Goal: Information Seeking & Learning: Learn about a topic

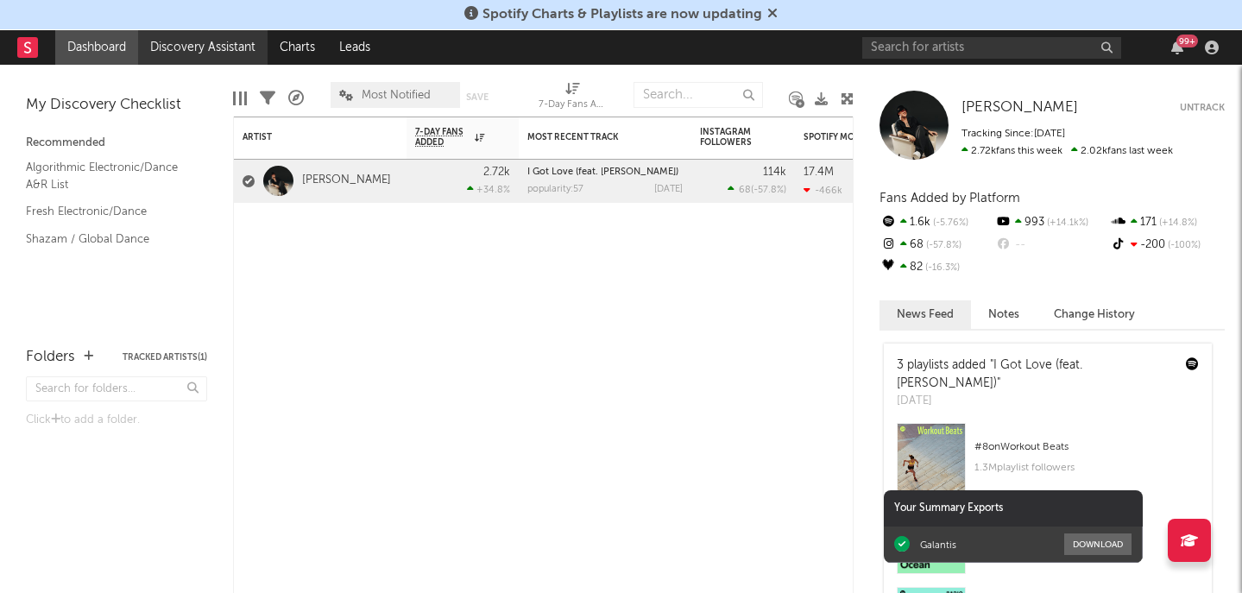
click at [191, 49] on link "Discovery Assistant" at bounding box center [203, 47] width 130 height 35
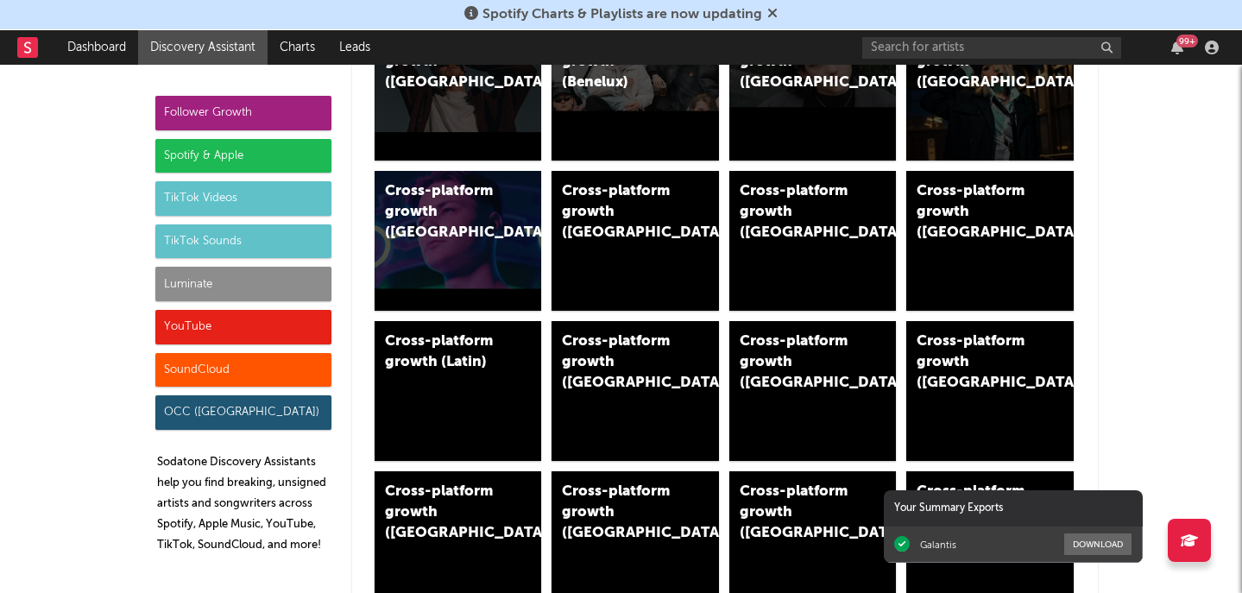
scroll to position [634, 0]
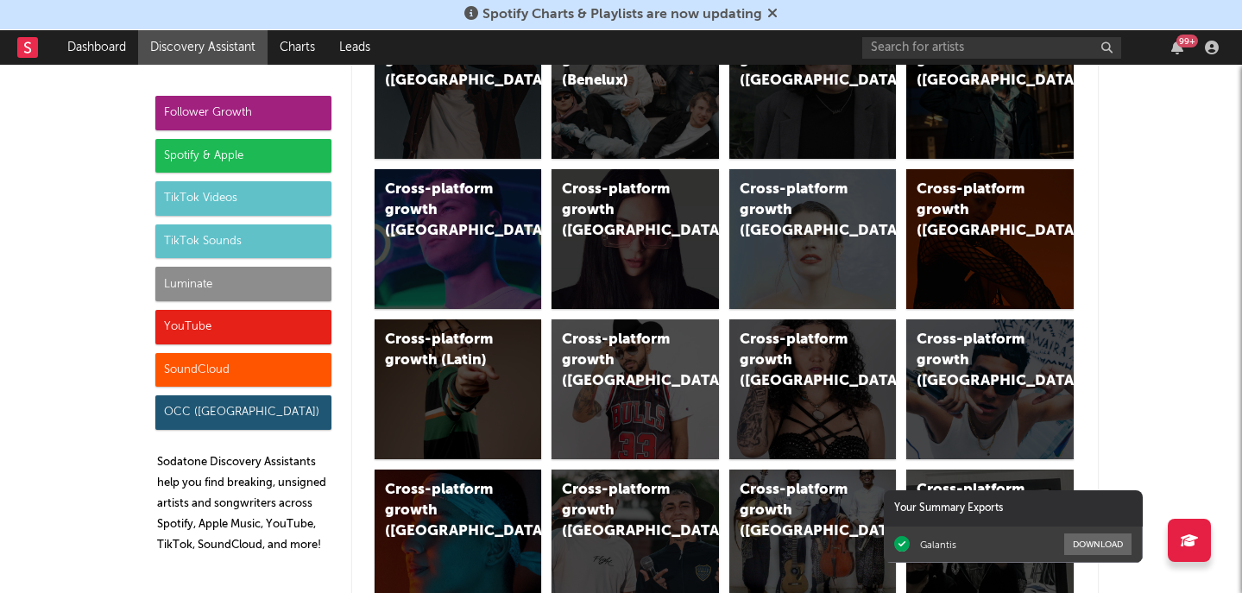
click at [209, 247] on div "TikTok Sounds" at bounding box center [243, 241] width 176 height 35
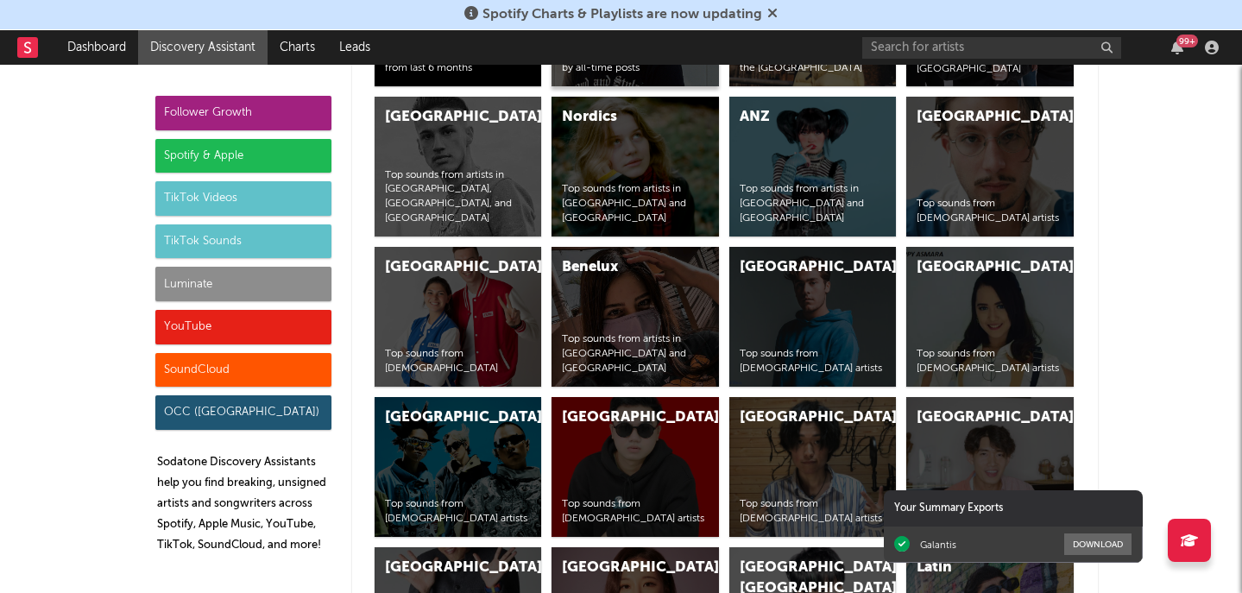
scroll to position [6218, 0]
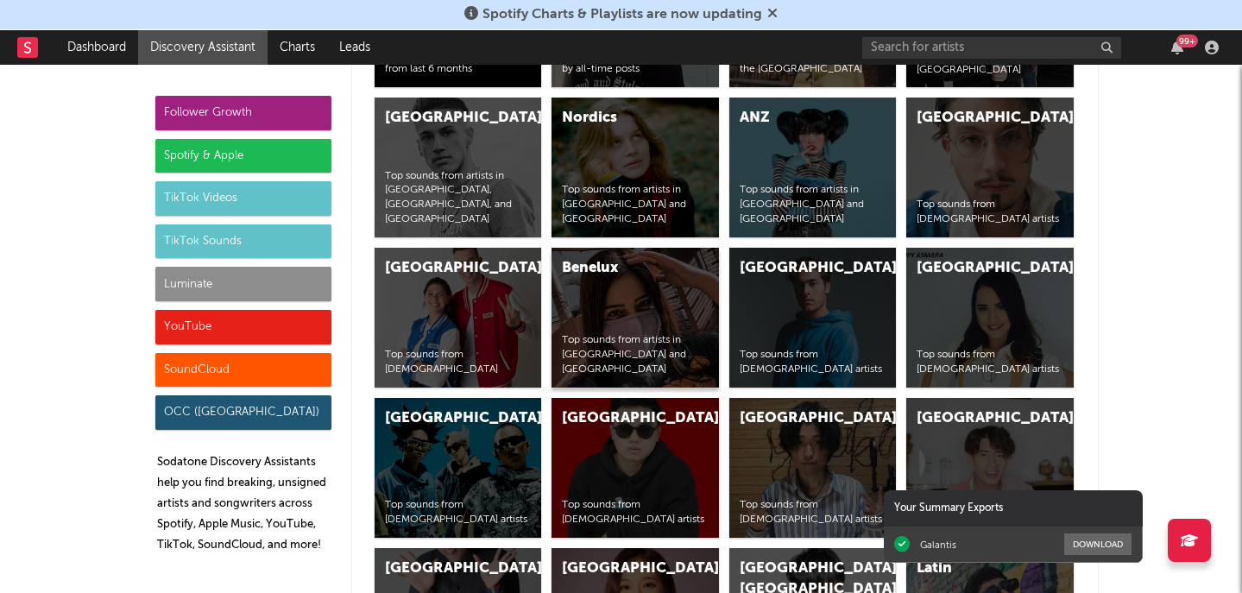
click at [642, 311] on div "Benelux Top sounds from artists in [GEOGRAPHIC_DATA] and [GEOGRAPHIC_DATA]" at bounding box center [636, 318] width 168 height 140
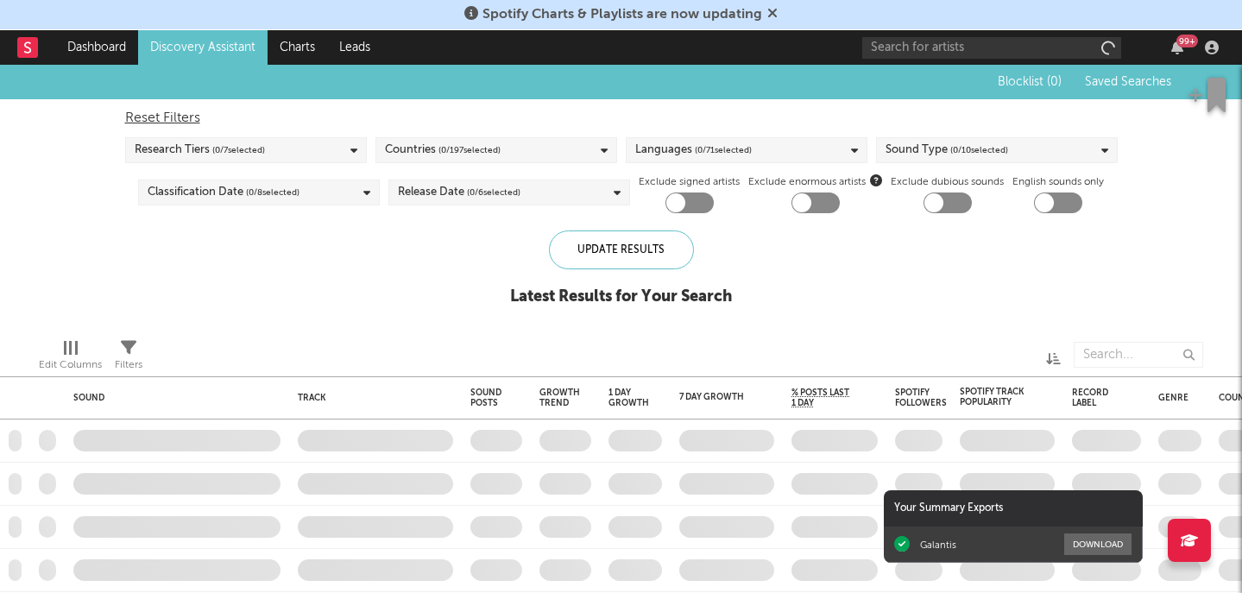
checkbox input "true"
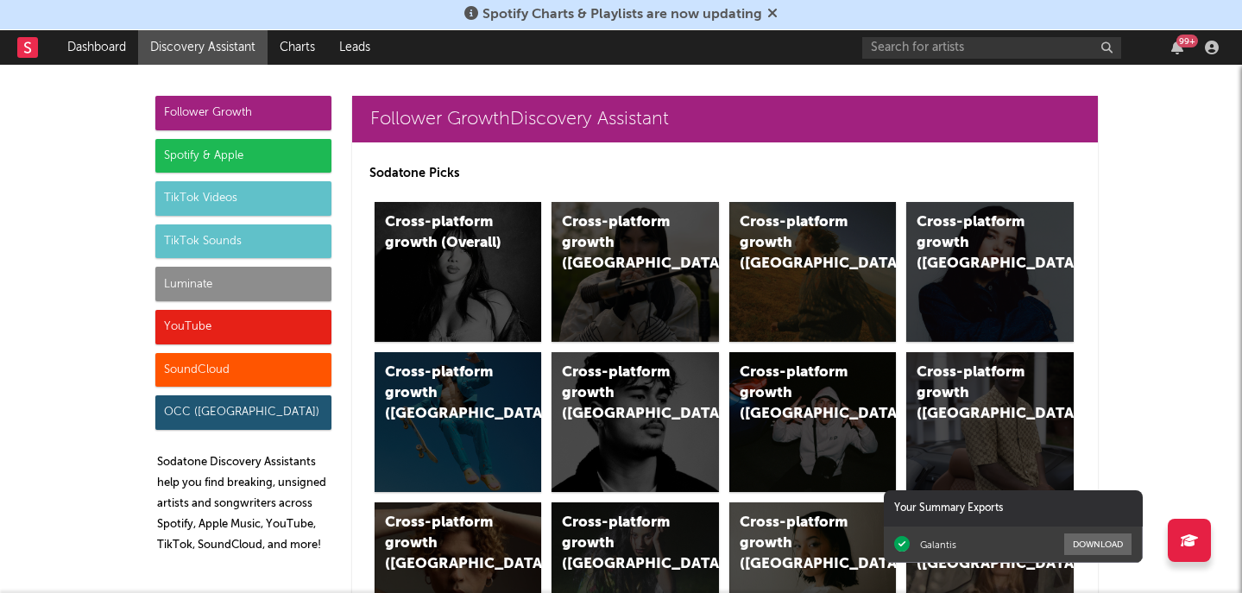
click at [217, 194] on div "TikTok Videos" at bounding box center [243, 198] width 176 height 35
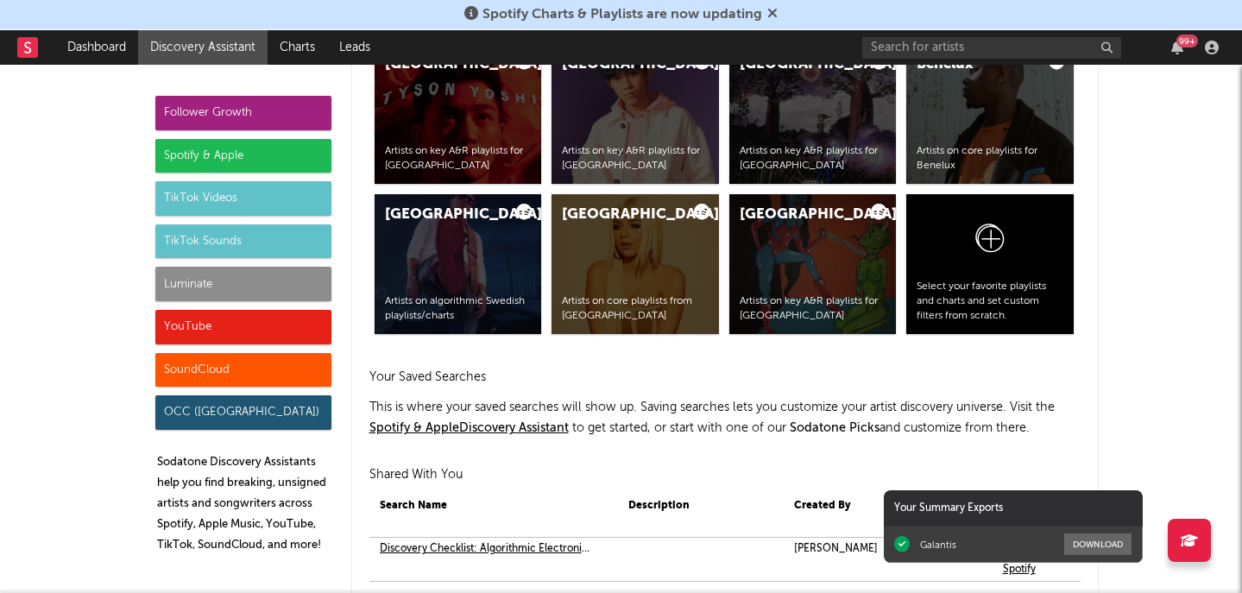
scroll to position [4081, 0]
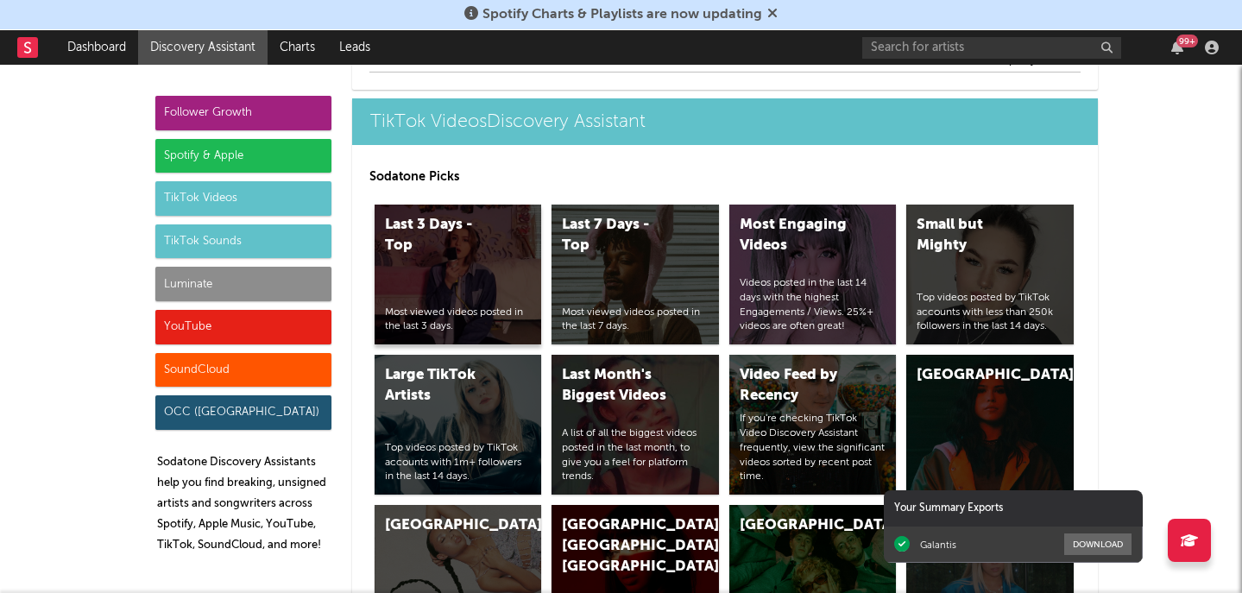
click at [471, 263] on div "Last 3 Days - Top Most viewed videos posted in the last 3 days." at bounding box center [459, 275] width 168 height 140
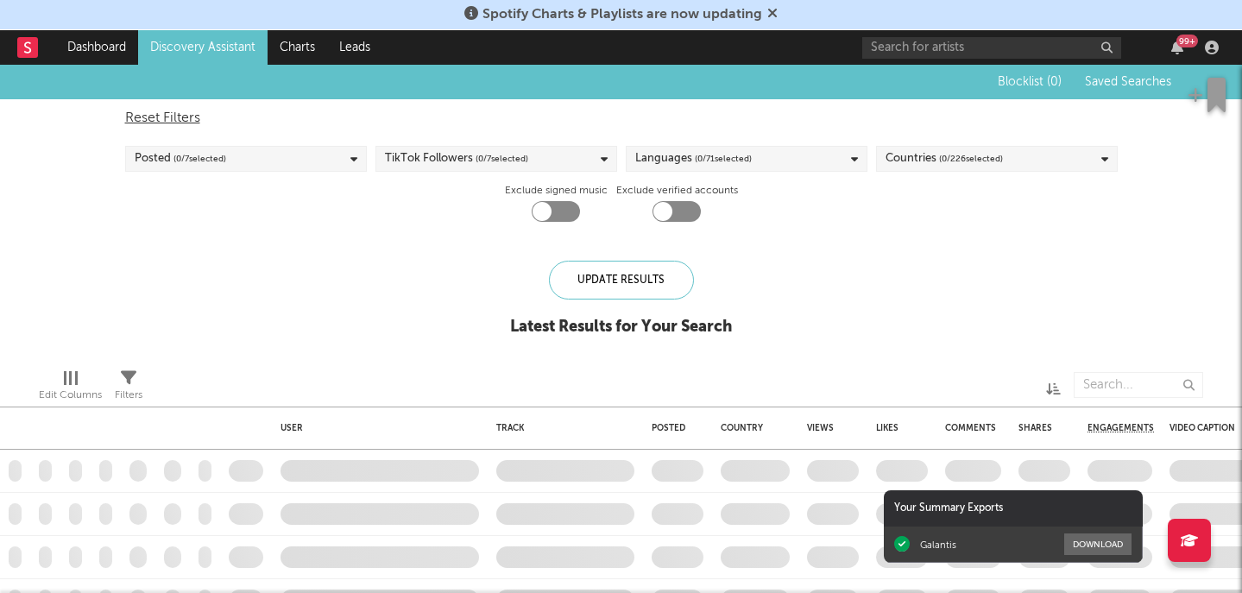
checkbox input "true"
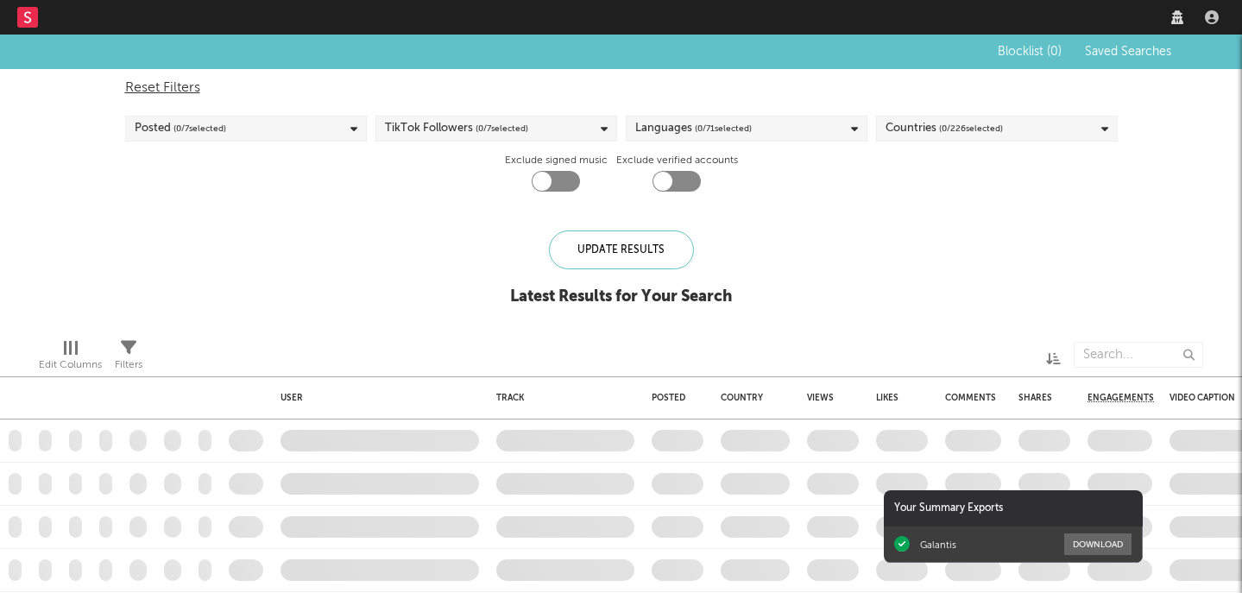
checkbox input "true"
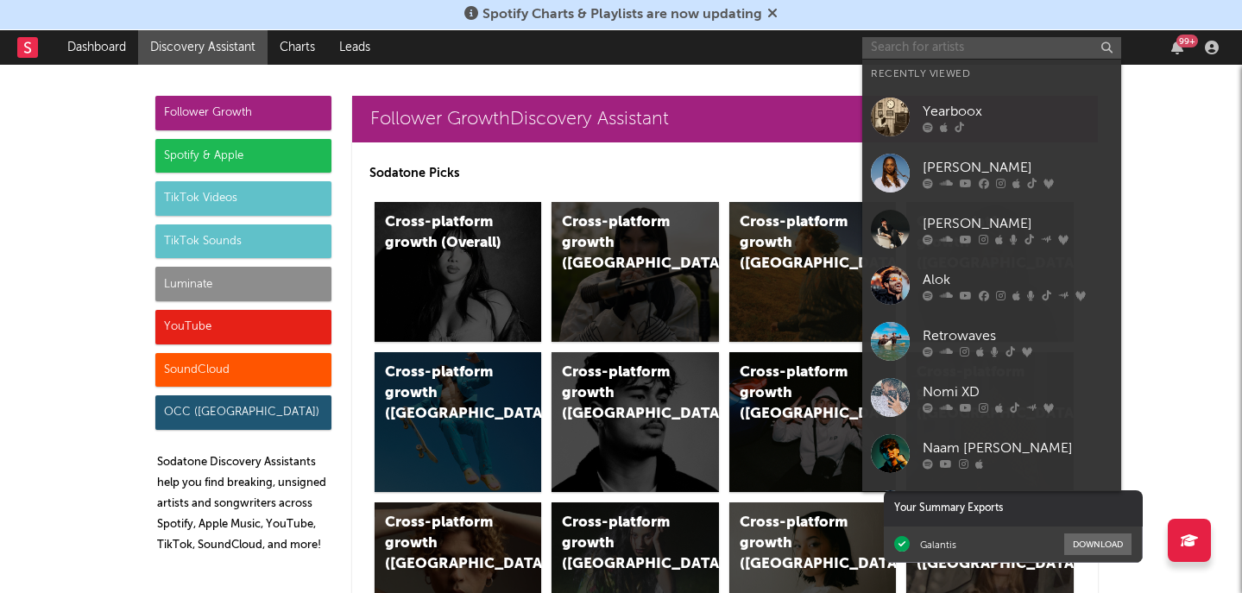
click at [935, 47] on input "text" at bounding box center [992, 48] width 259 height 22
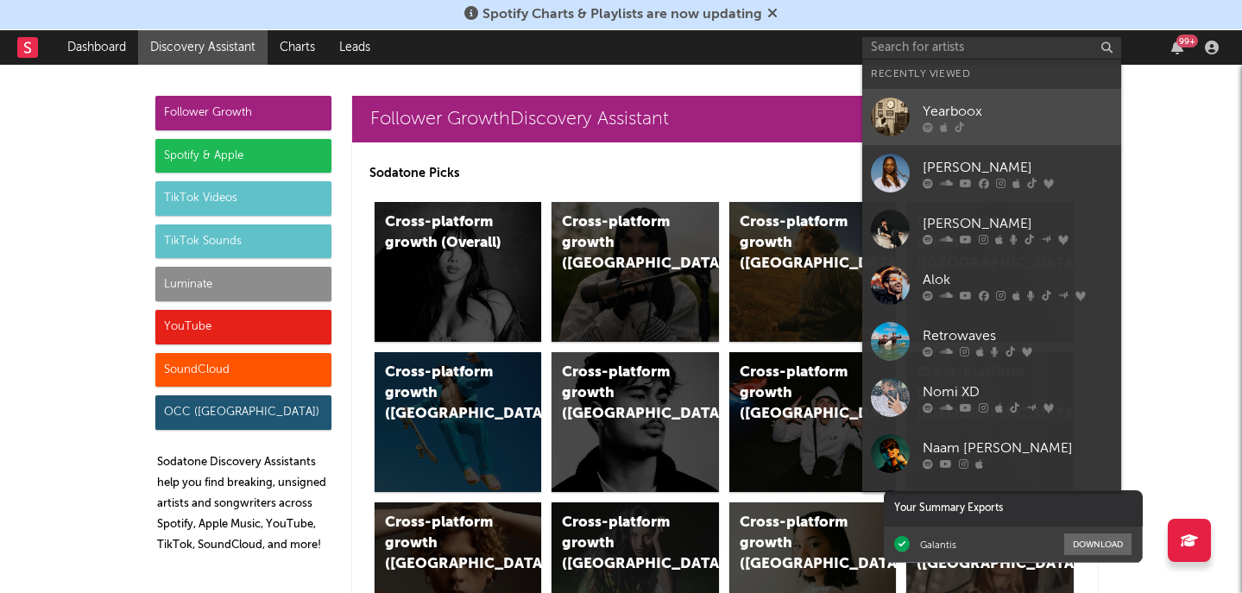
click at [952, 105] on div "Yearboox" at bounding box center [1018, 111] width 190 height 21
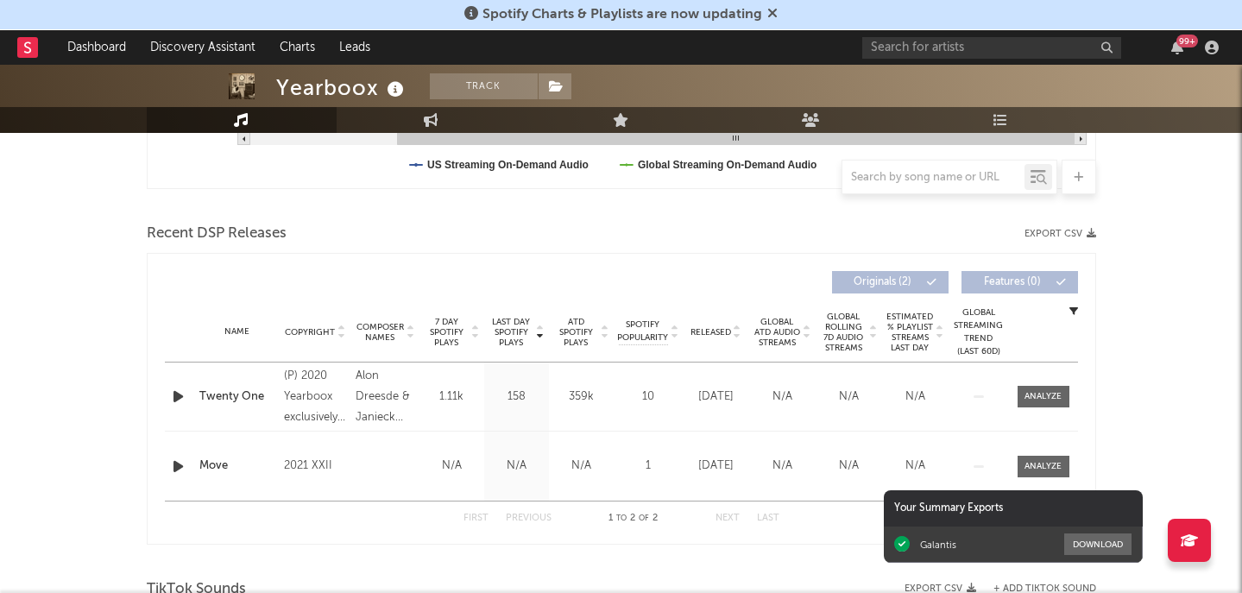
scroll to position [534, 0]
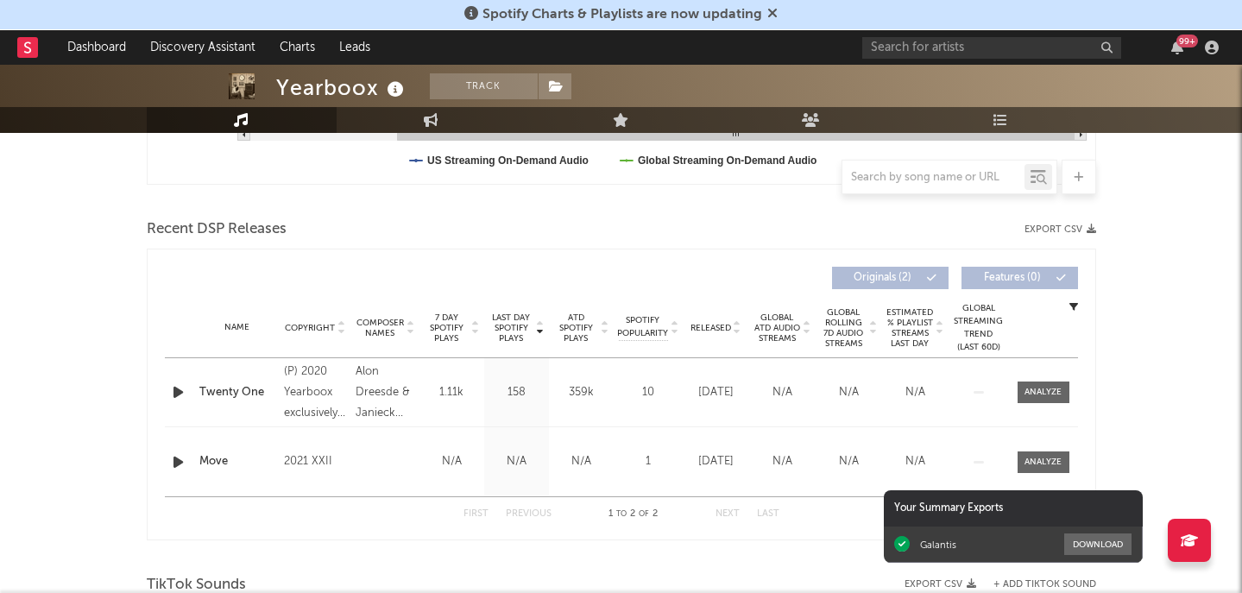
click at [179, 390] on icon "button" at bounding box center [178, 393] width 18 height 22
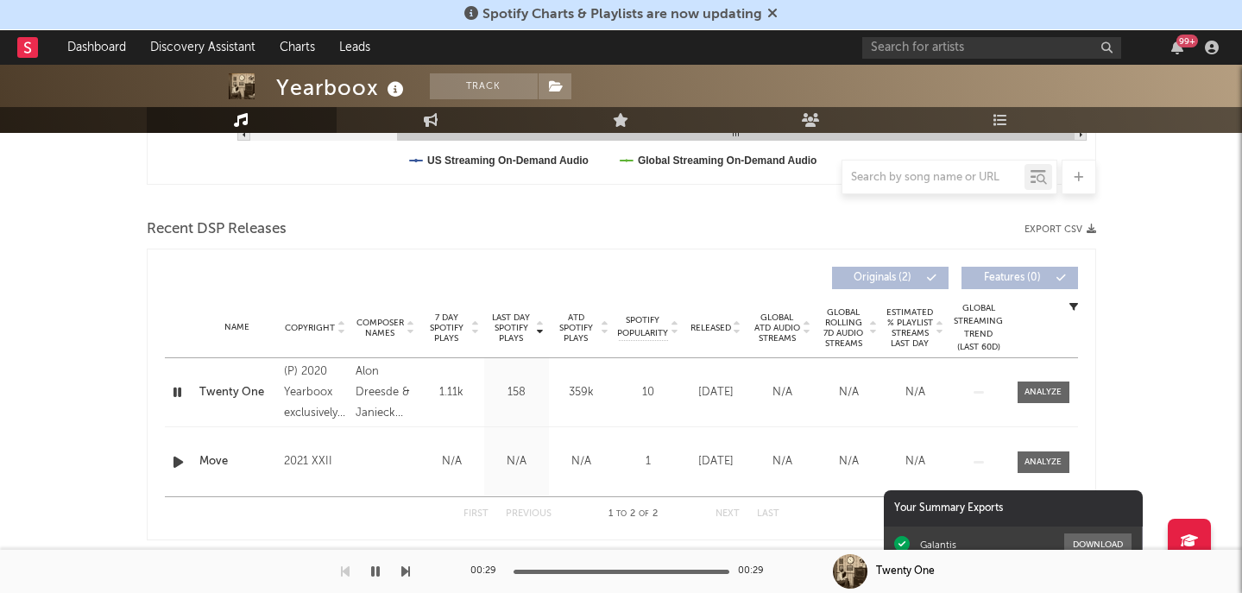
click at [178, 467] on icon "button" at bounding box center [178, 463] width 18 height 22
click at [174, 464] on icon "button" at bounding box center [177, 463] width 16 height 22
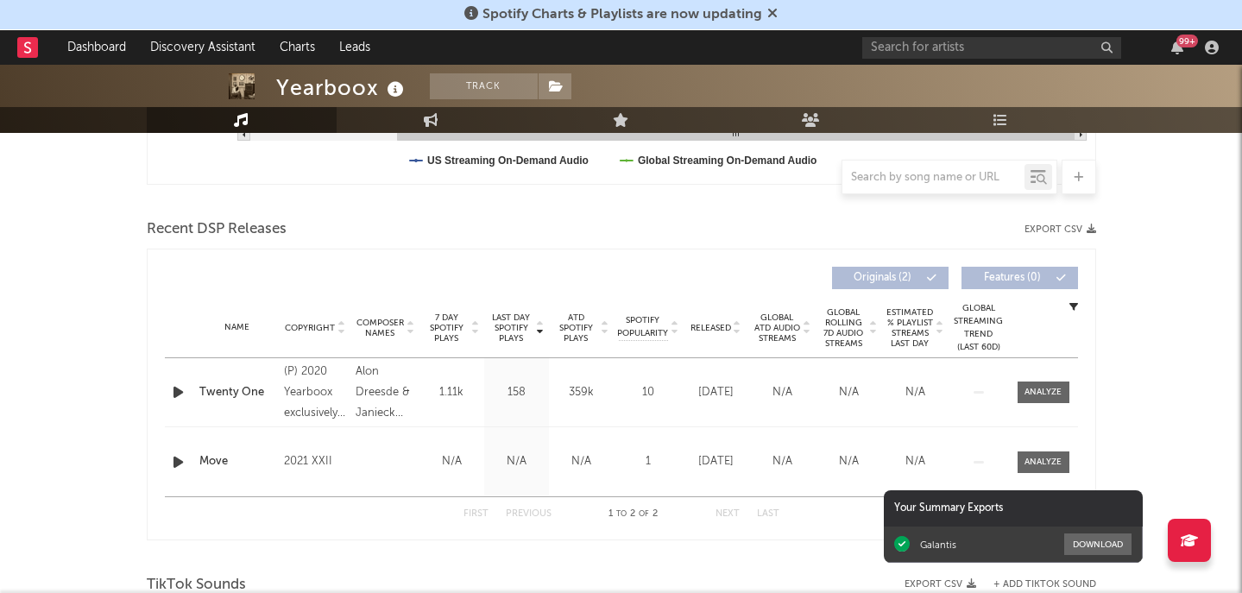
click at [174, 383] on icon "button" at bounding box center [178, 393] width 18 height 22
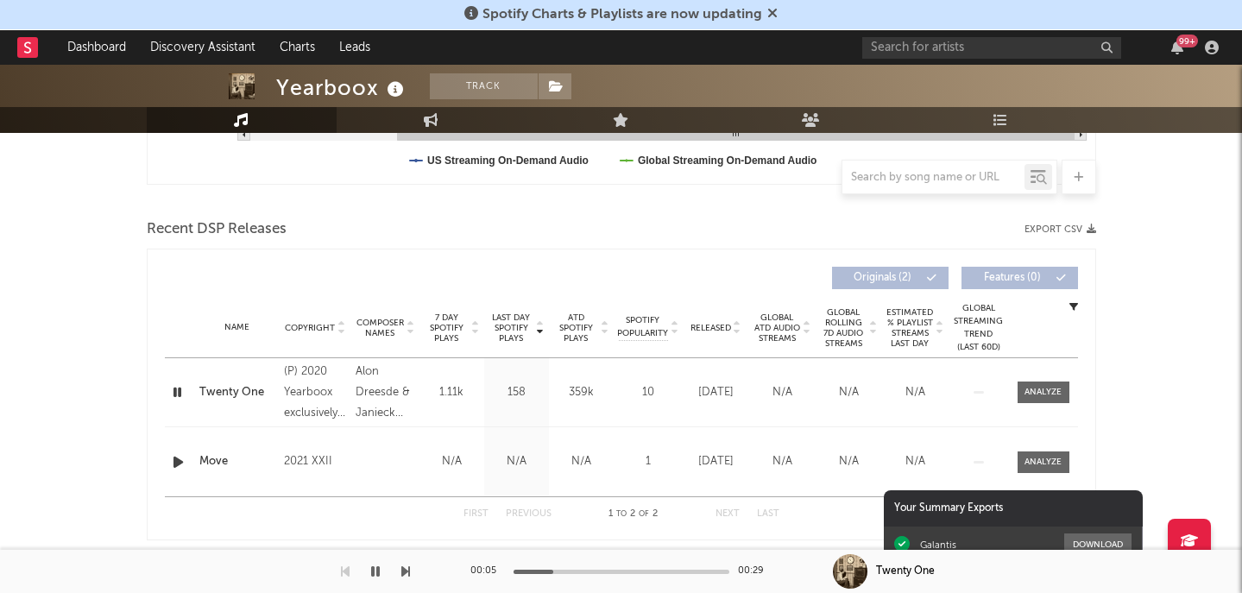
click at [179, 389] on icon "button" at bounding box center [177, 393] width 16 height 22
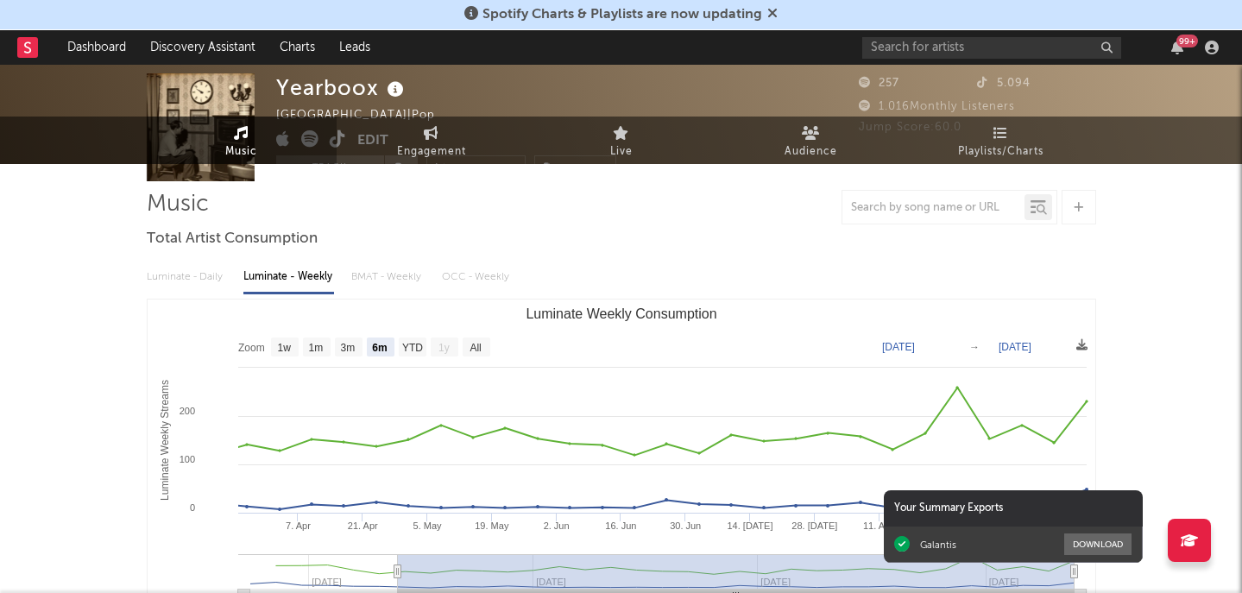
scroll to position [0, 0]
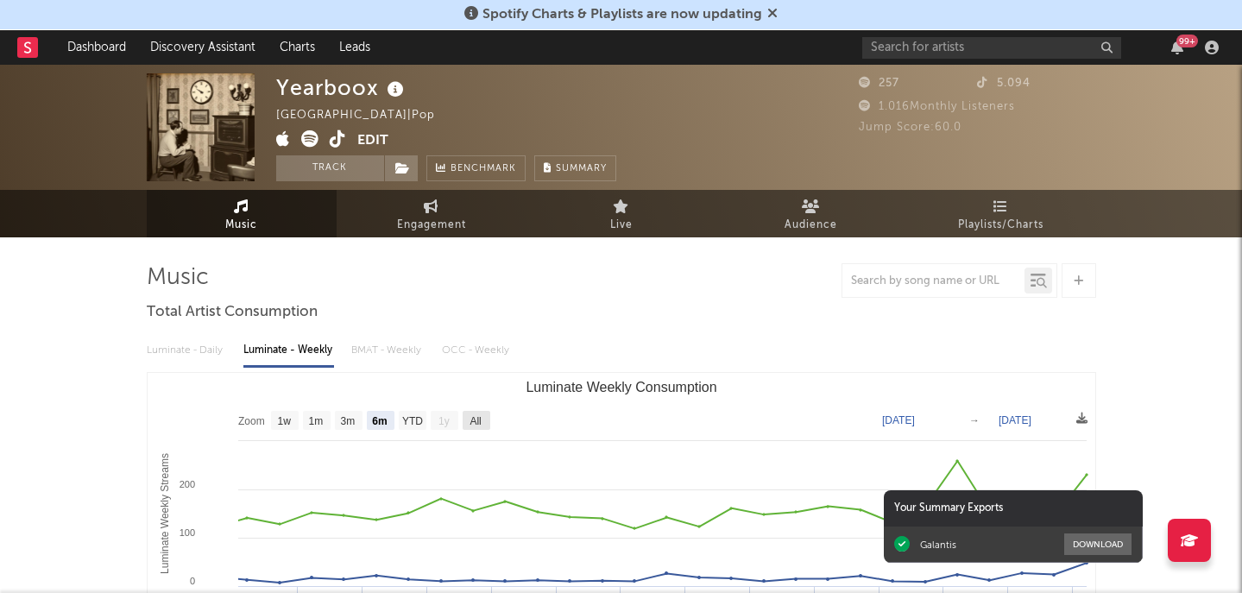
click at [475, 418] on text "All" at bounding box center [475, 421] width 11 height 12
select select "All"
type input "2025-02-13"
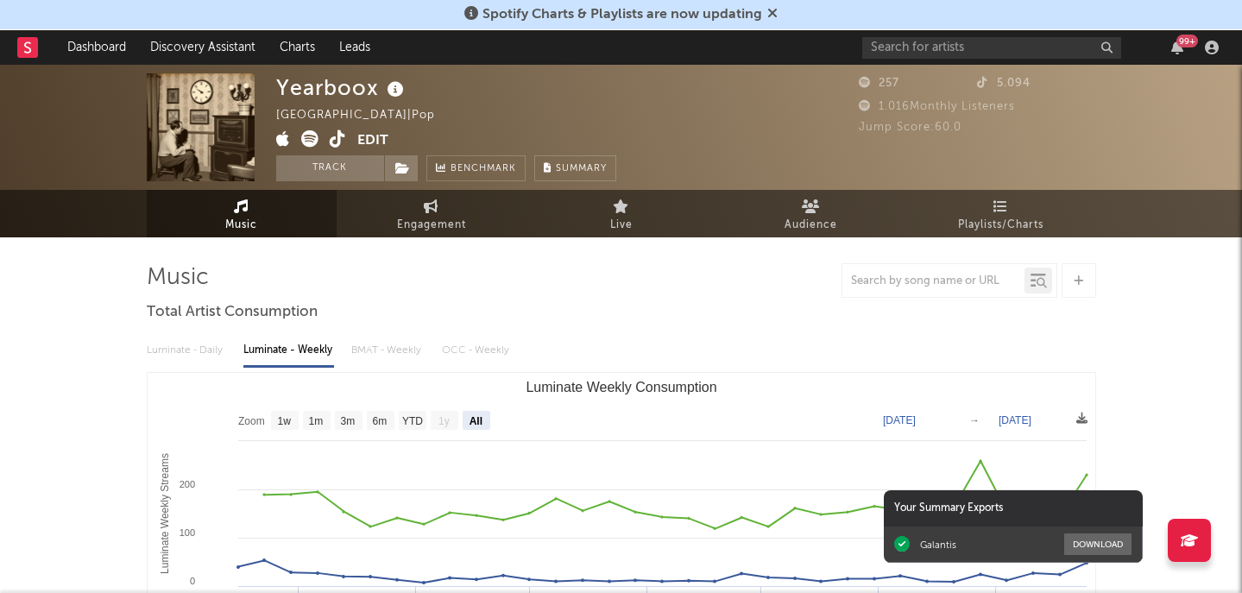
click at [325, 91] on div "Yearboox" at bounding box center [342, 87] width 132 height 28
click at [427, 217] on span "Engagement" at bounding box center [431, 225] width 69 height 21
select select "1w"
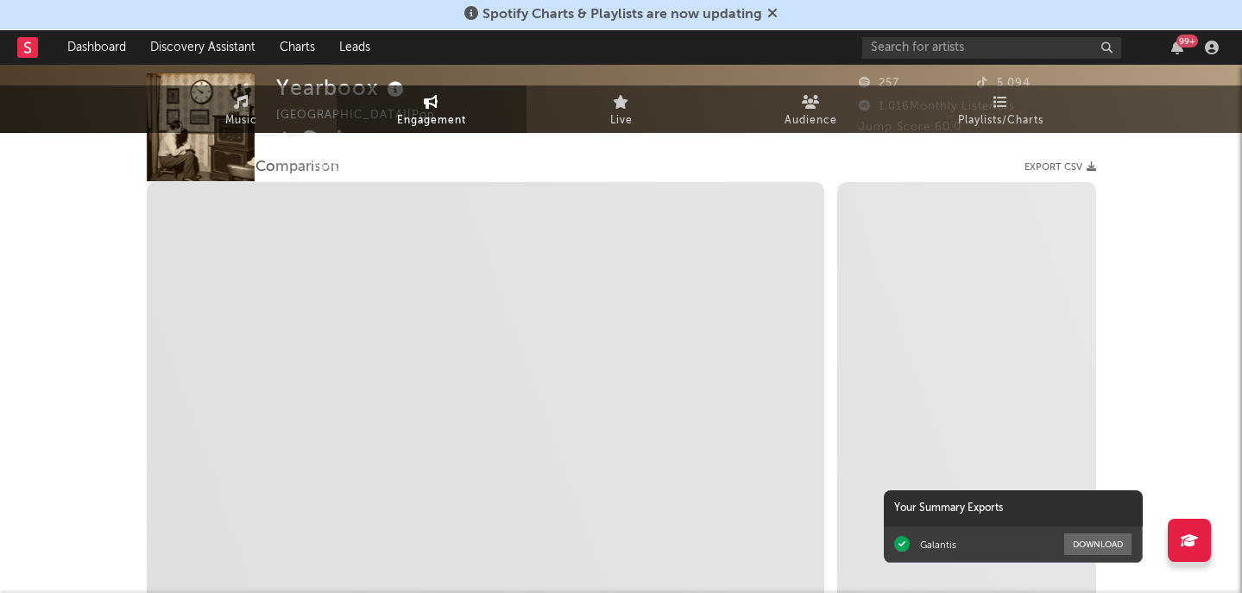
select select "1m"
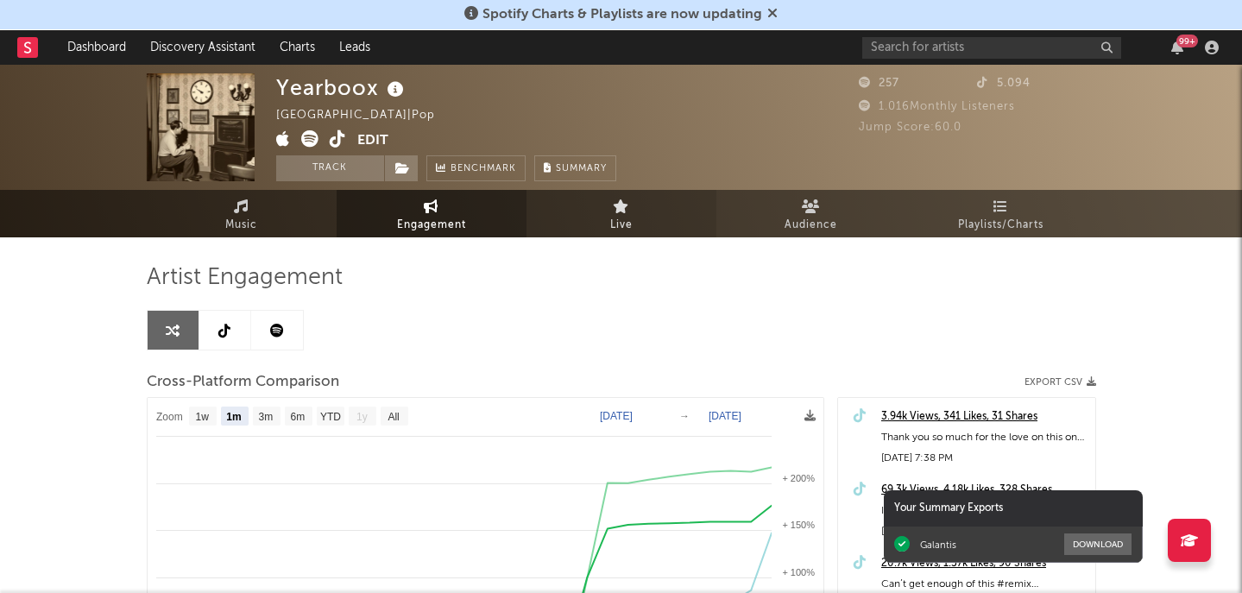
click at [622, 202] on icon at bounding box center [621, 206] width 16 height 14
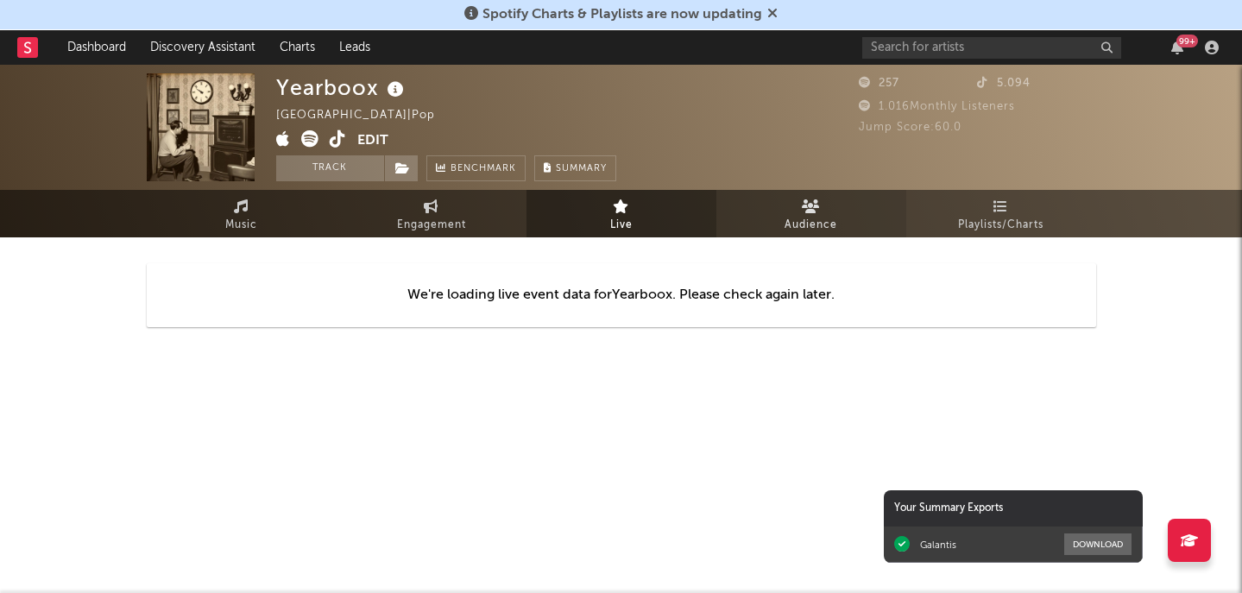
click at [810, 215] on span "Audience" at bounding box center [811, 225] width 53 height 21
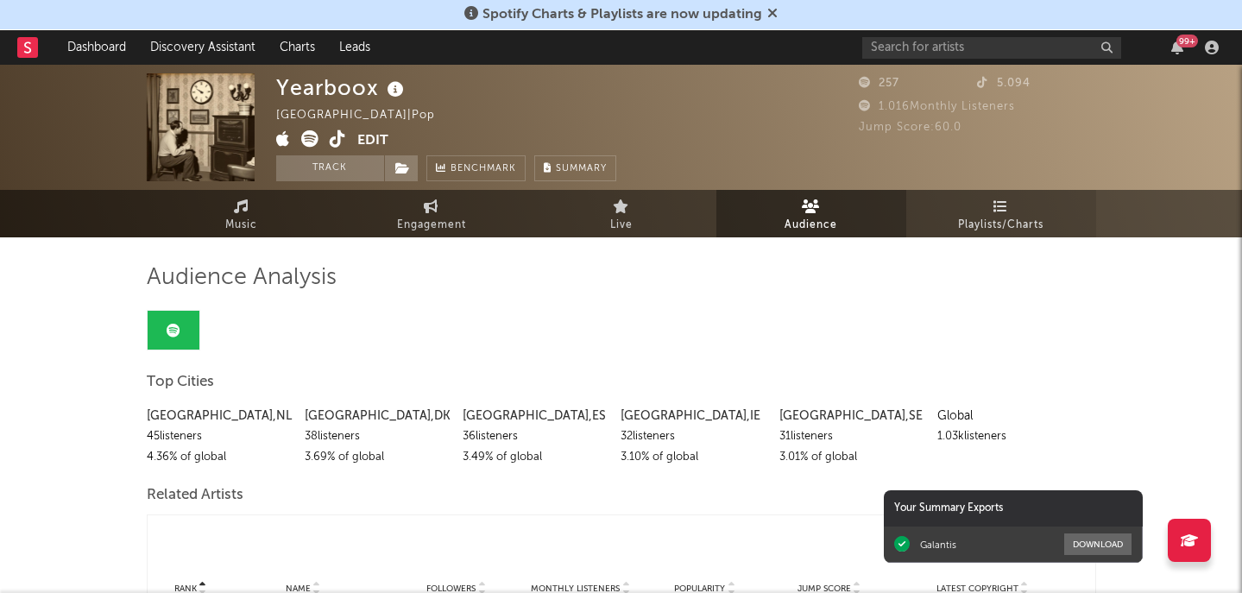
click at [1008, 223] on span "Playlists/Charts" at bounding box center [1000, 225] width 85 height 21
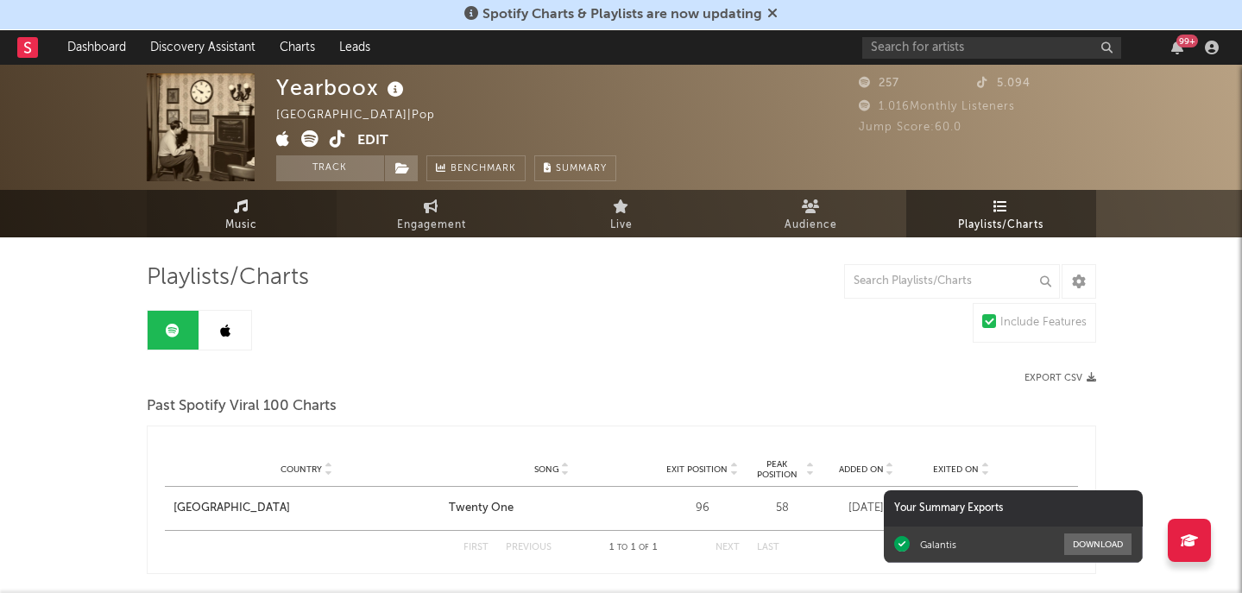
click at [231, 208] on link "Music" at bounding box center [242, 213] width 190 height 47
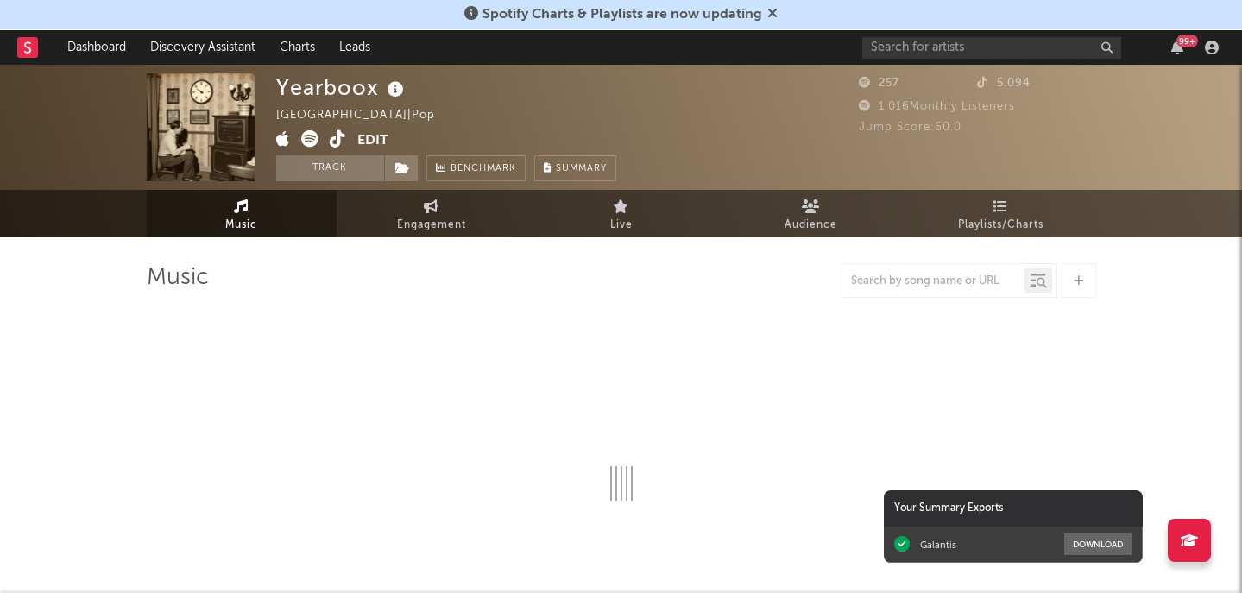
click at [231, 208] on link "Music" at bounding box center [242, 213] width 190 height 47
select select "6m"
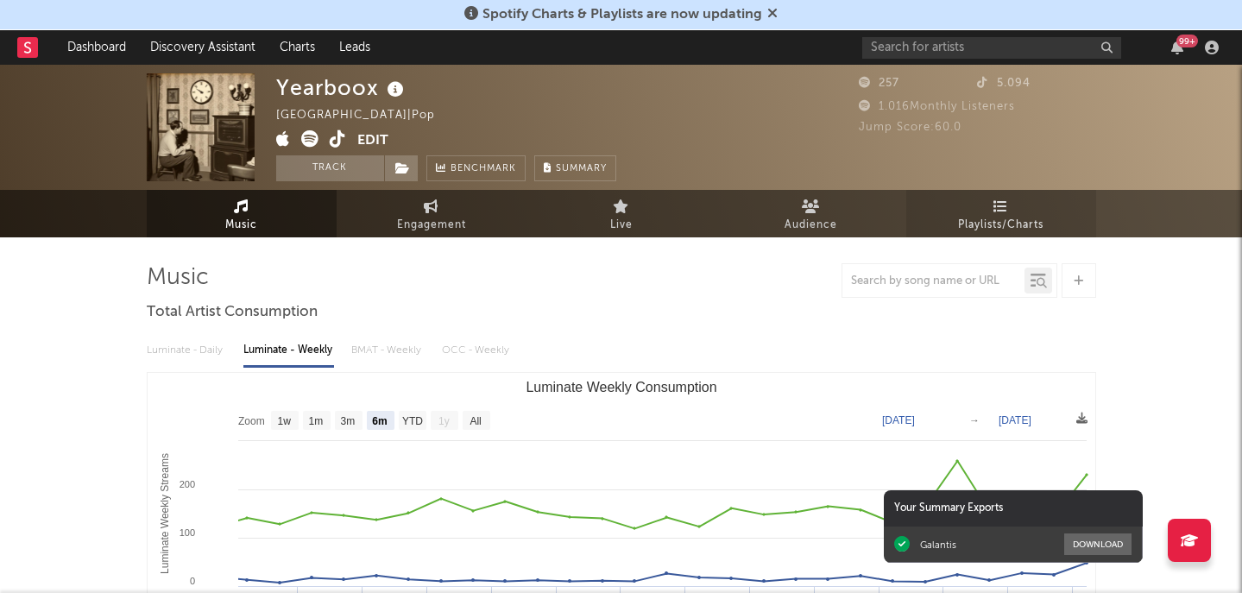
click at [996, 215] on span "Playlists/Charts" at bounding box center [1000, 225] width 85 height 21
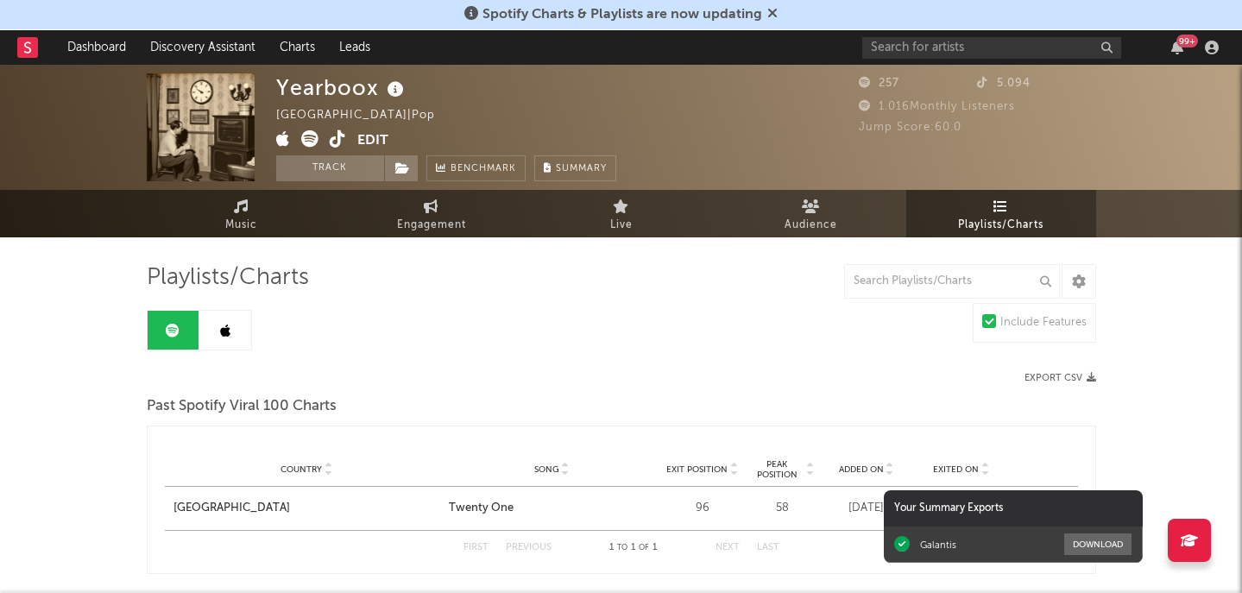
click at [224, 330] on icon at bounding box center [225, 331] width 10 height 14
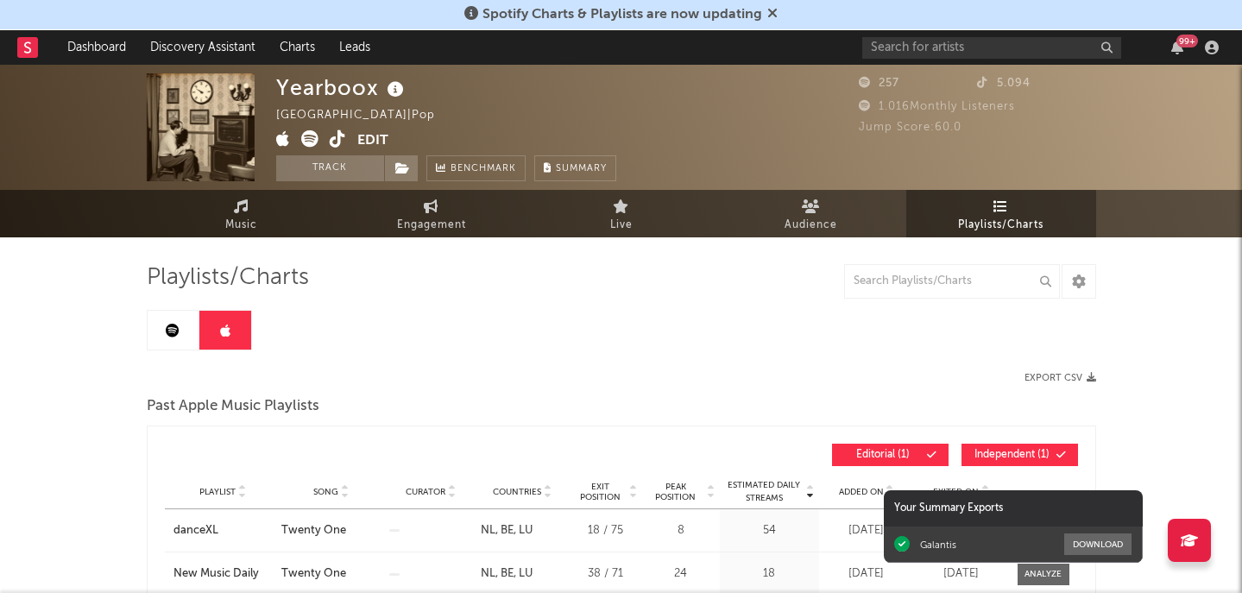
click at [177, 329] on icon at bounding box center [173, 331] width 14 height 14
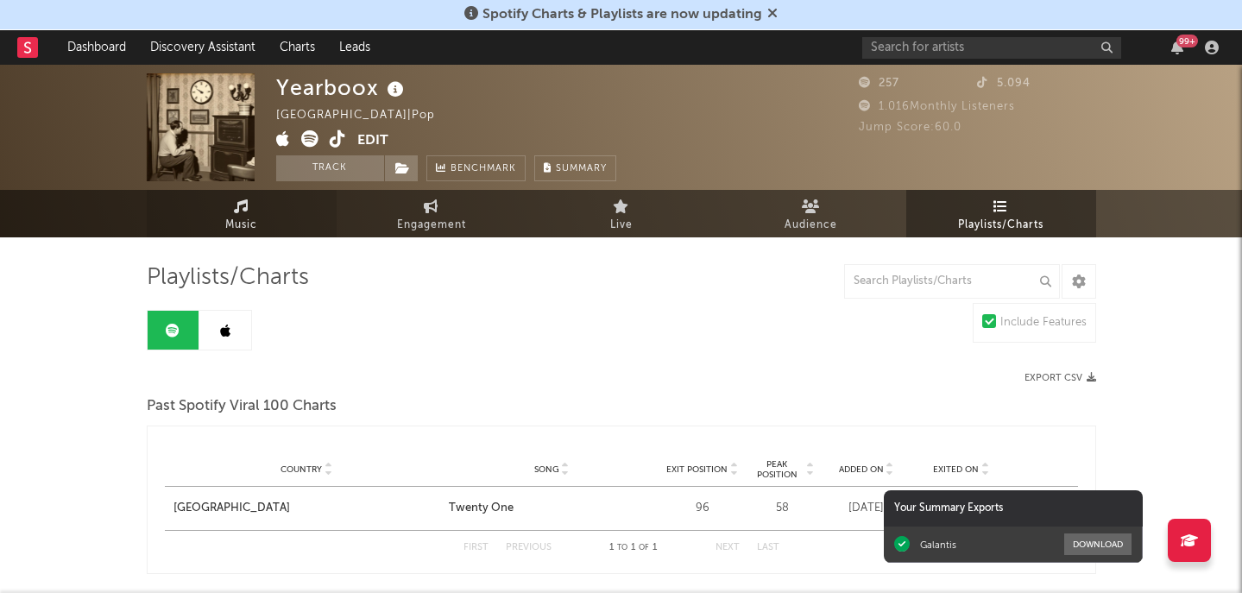
click at [246, 211] on icon at bounding box center [241, 206] width 15 height 14
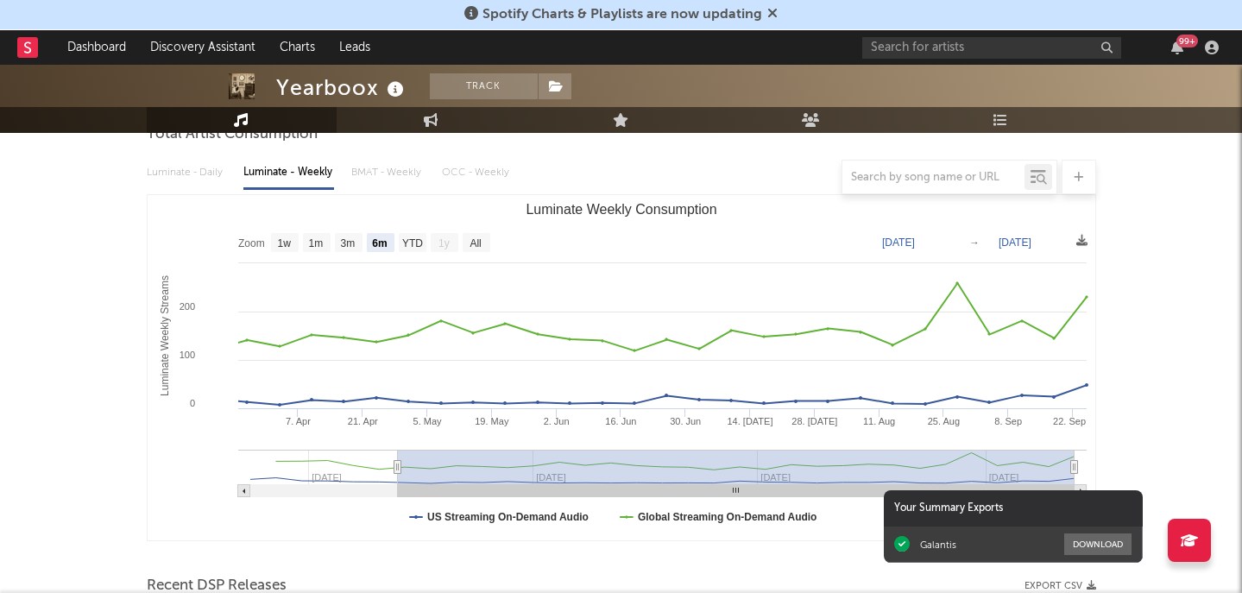
scroll to position [185, 0]
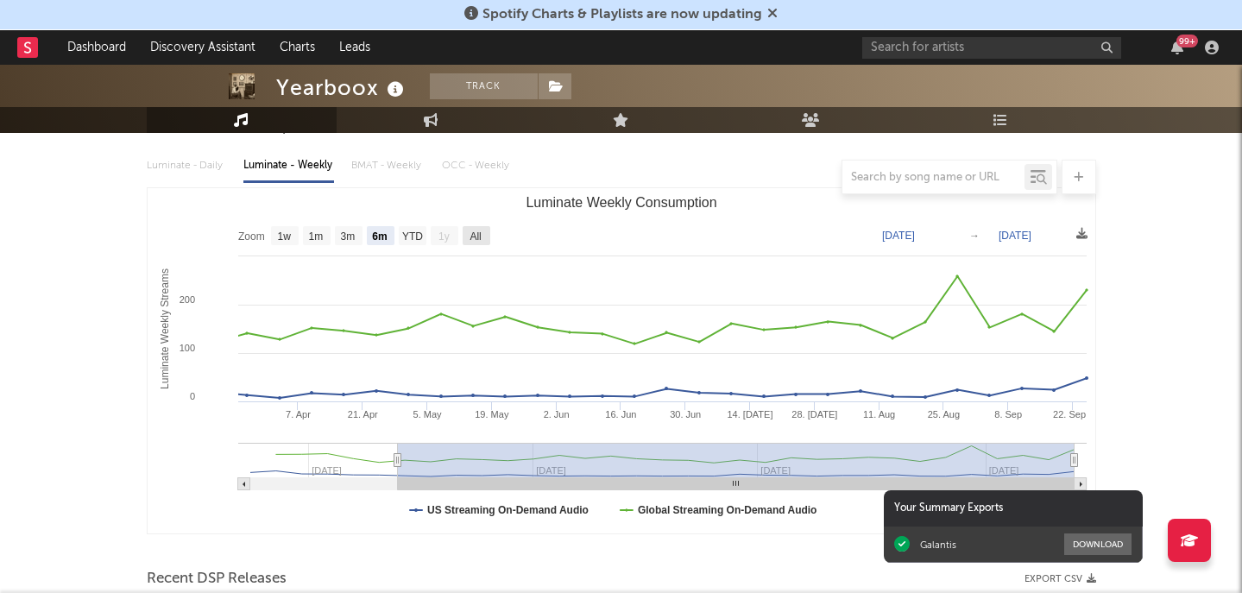
click at [475, 232] on text "All" at bounding box center [475, 237] width 11 height 12
select select "All"
type input "2025-02-13"
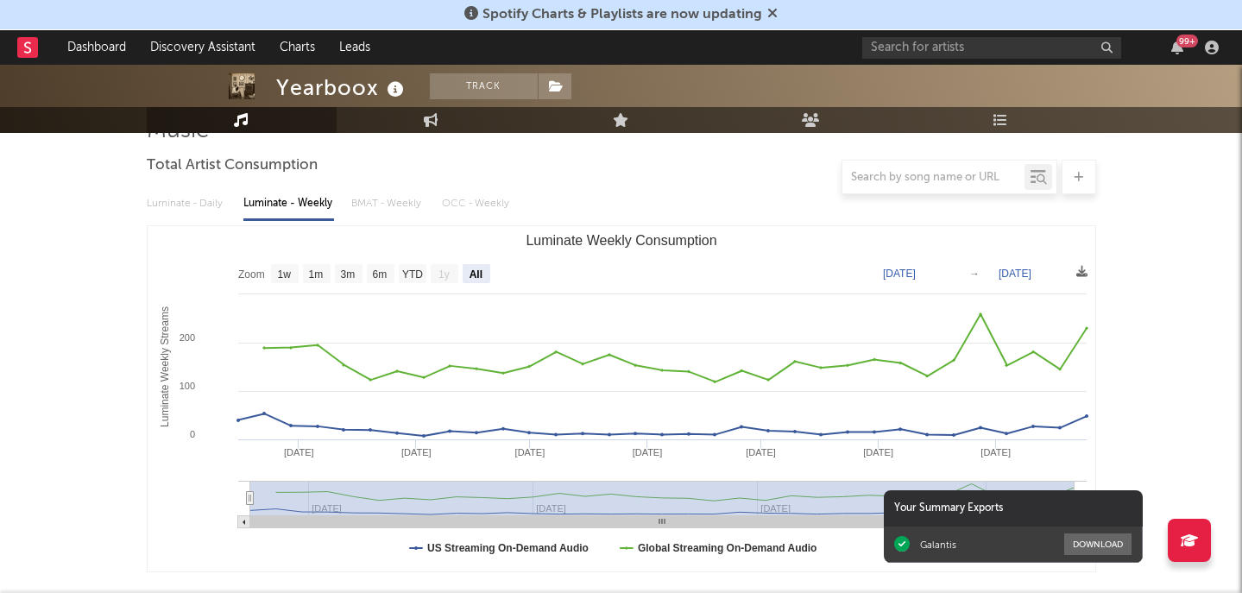
scroll to position [149, 0]
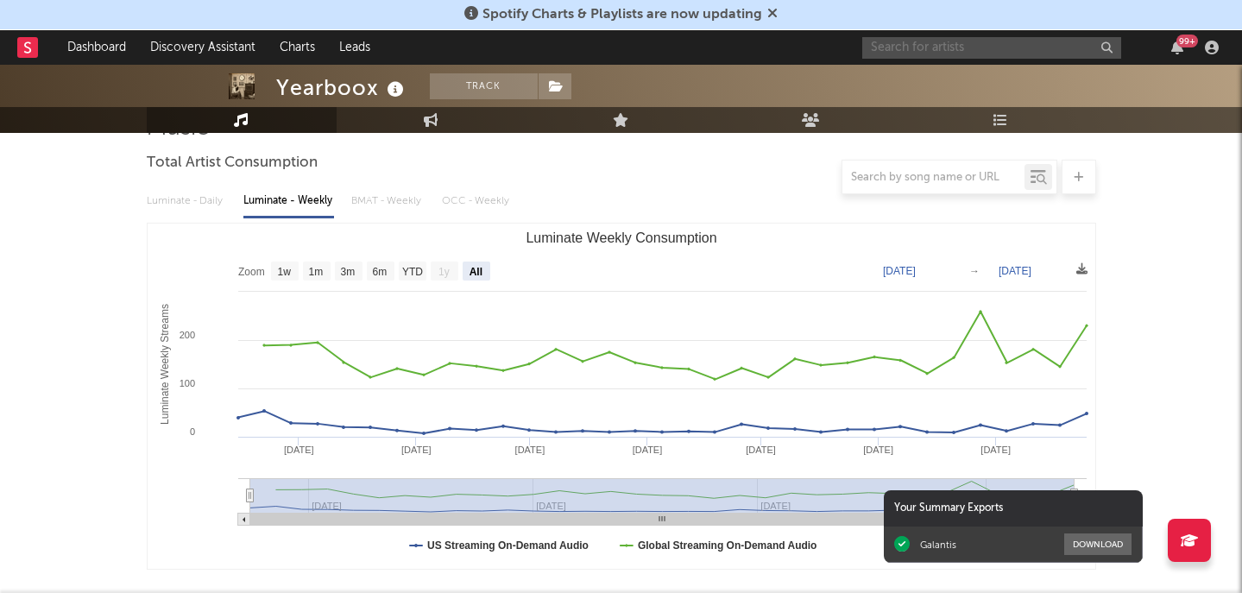
click at [934, 49] on input "text" at bounding box center [992, 48] width 259 height 22
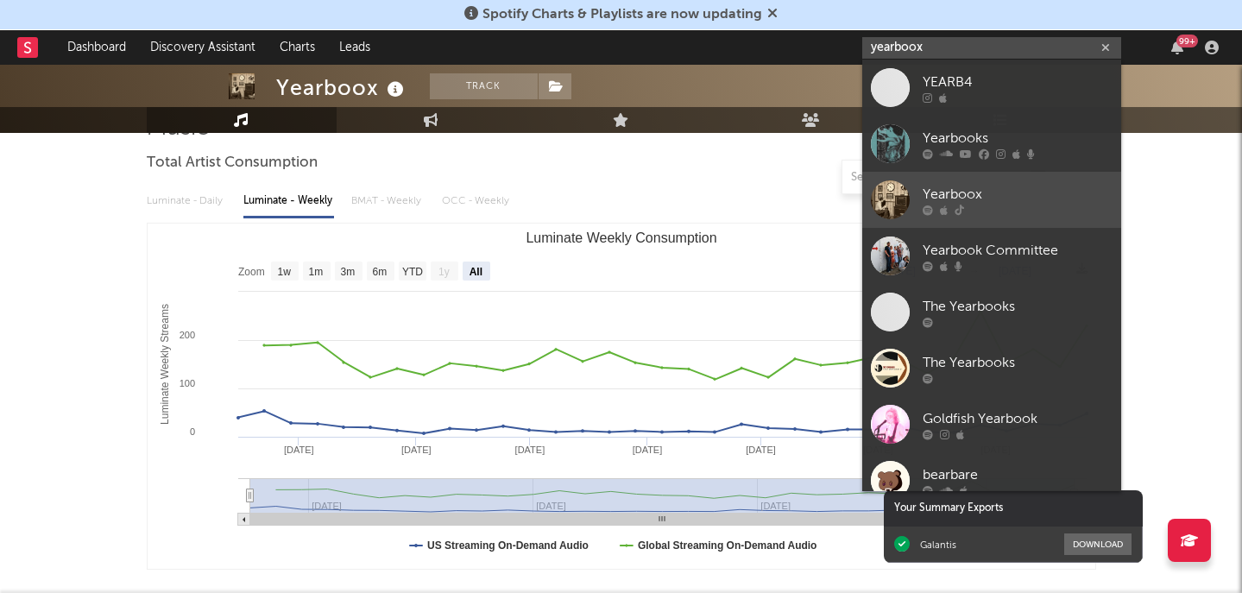
type input "yearboox"
click at [961, 211] on icon at bounding box center [959, 210] width 9 height 10
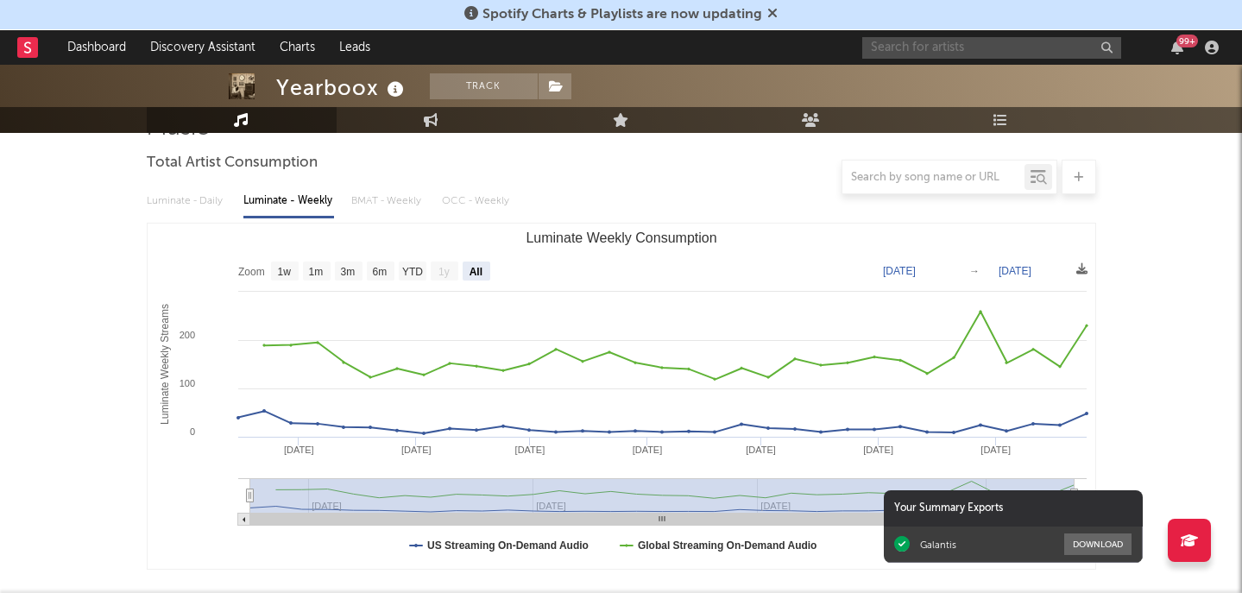
click at [895, 48] on input "text" at bounding box center [992, 48] width 259 height 22
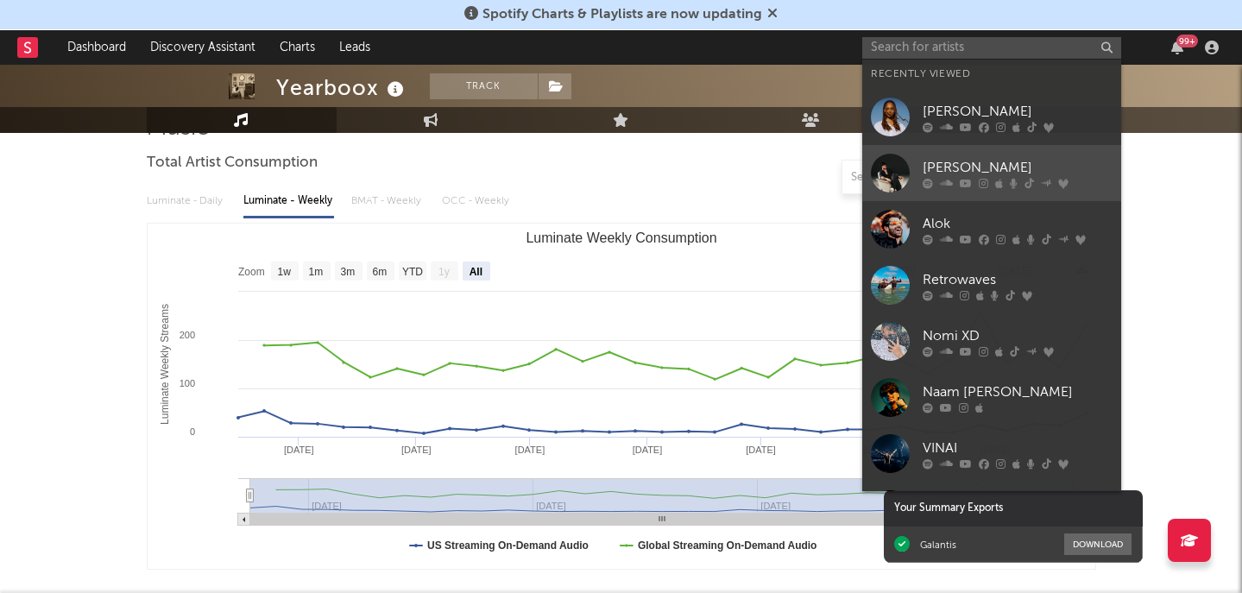
click at [933, 174] on div "[PERSON_NAME]" at bounding box center [1018, 167] width 190 height 21
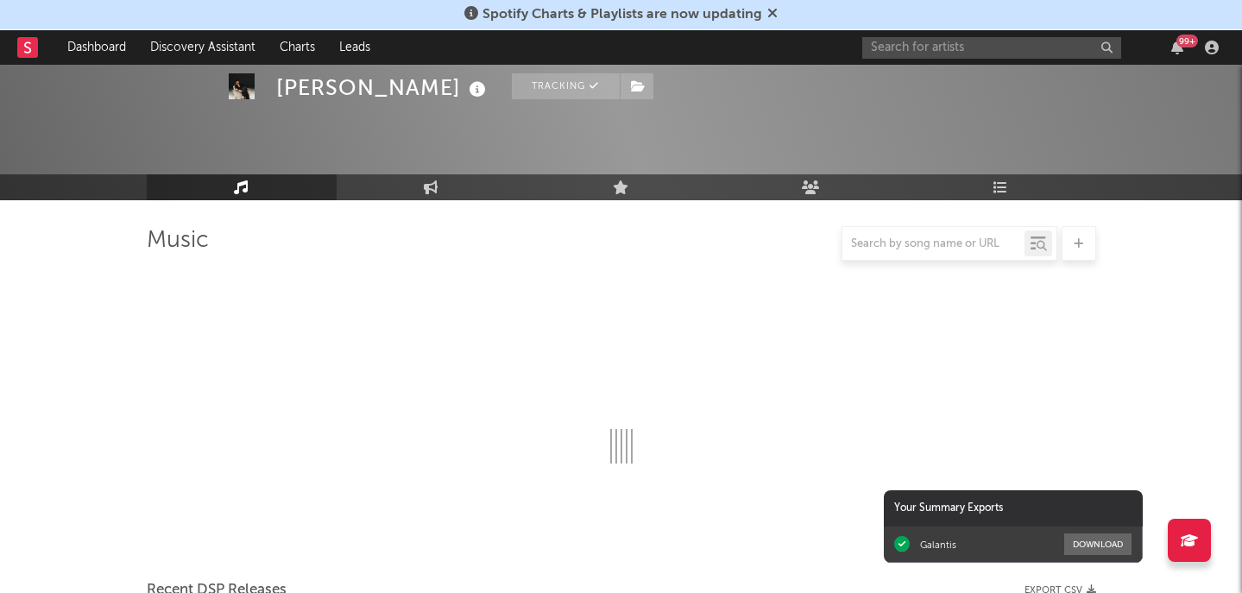
scroll to position [149, 0]
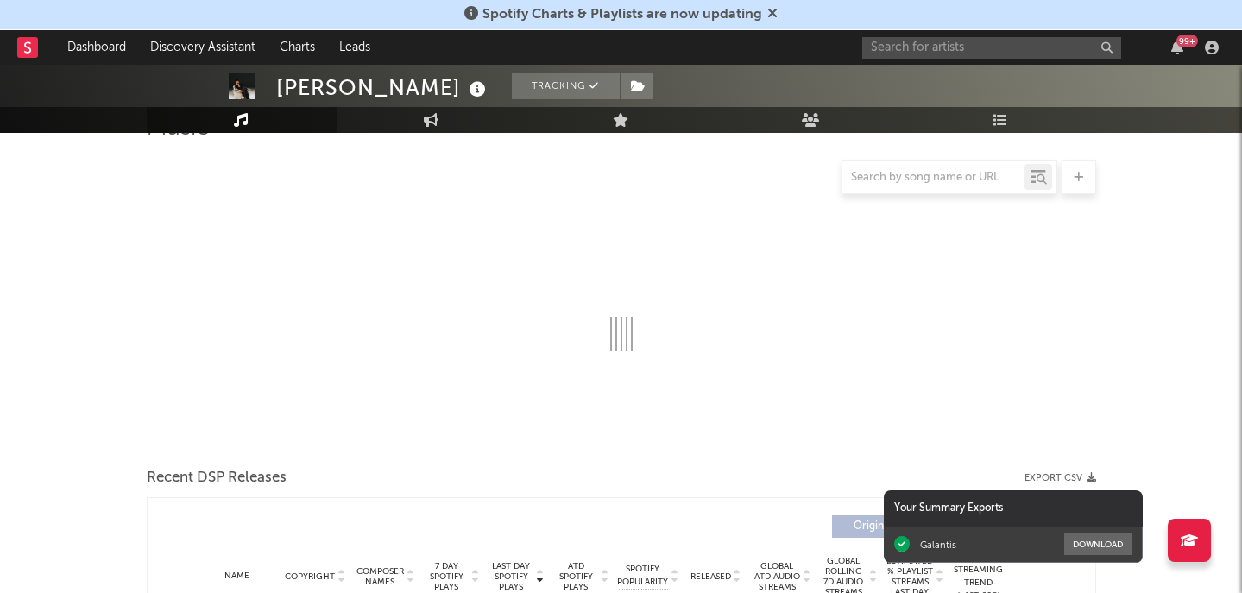
select select "6m"
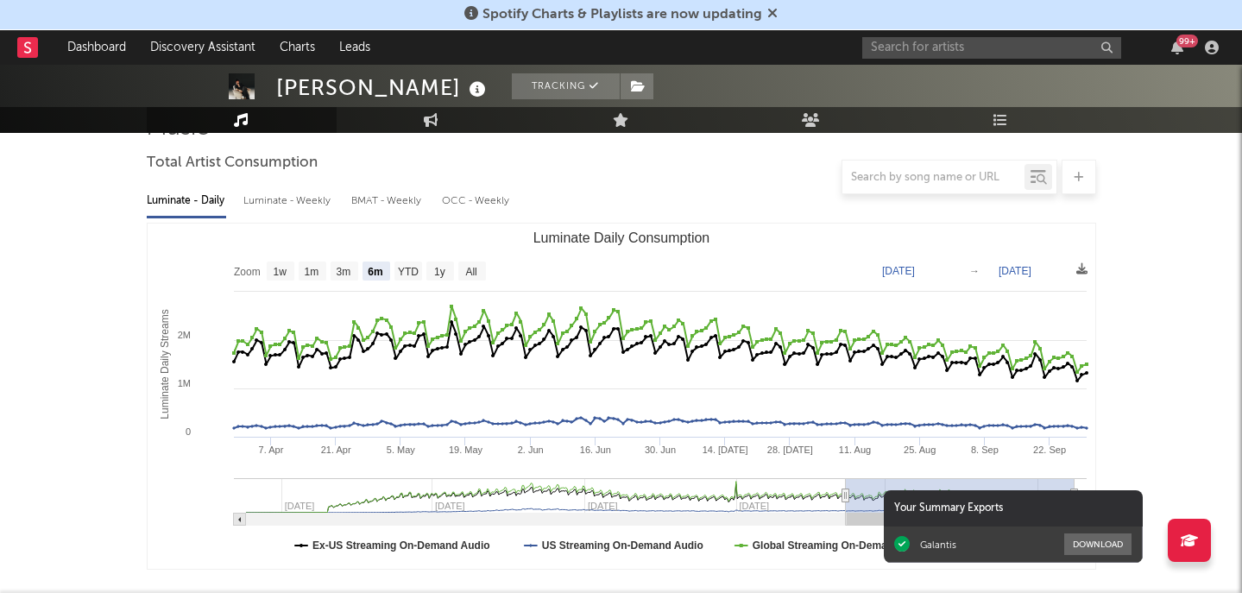
scroll to position [159, 0]
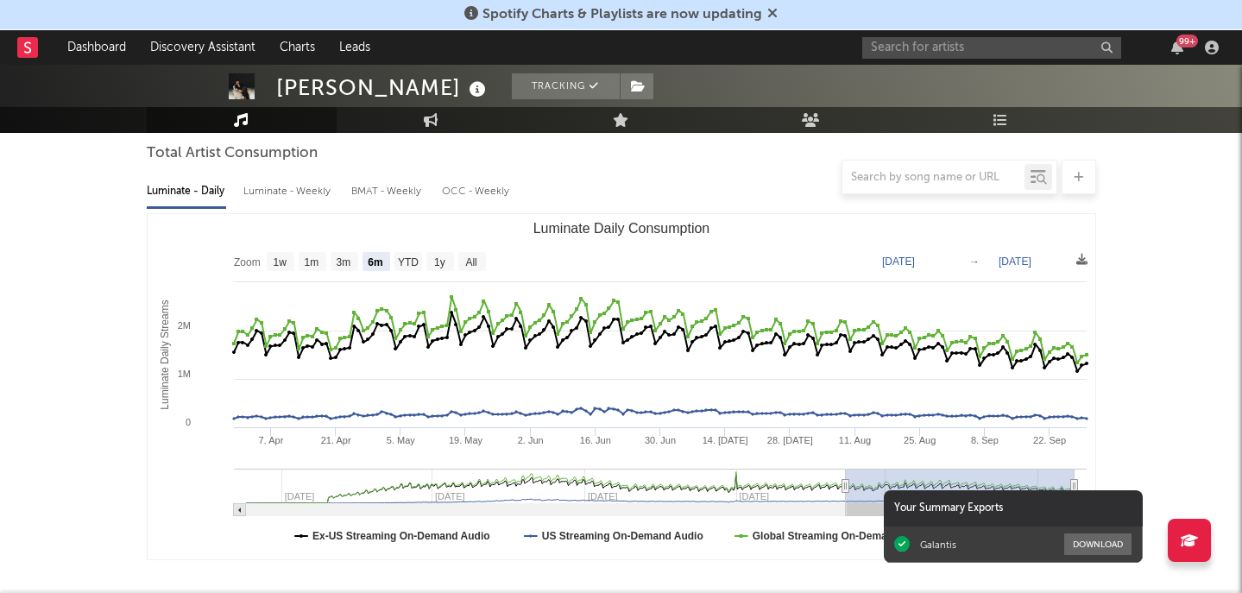
drag, startPoint x: 922, startPoint y: 194, endPoint x: 884, endPoint y: 317, distance: 128.4
click at [884, 317] on div "Luminate - Daily Luminate - Weekly BMAT - Weekly OCC - Weekly Zoom 1w 1m 3m 6m …" at bounding box center [622, 366] width 950 height 396
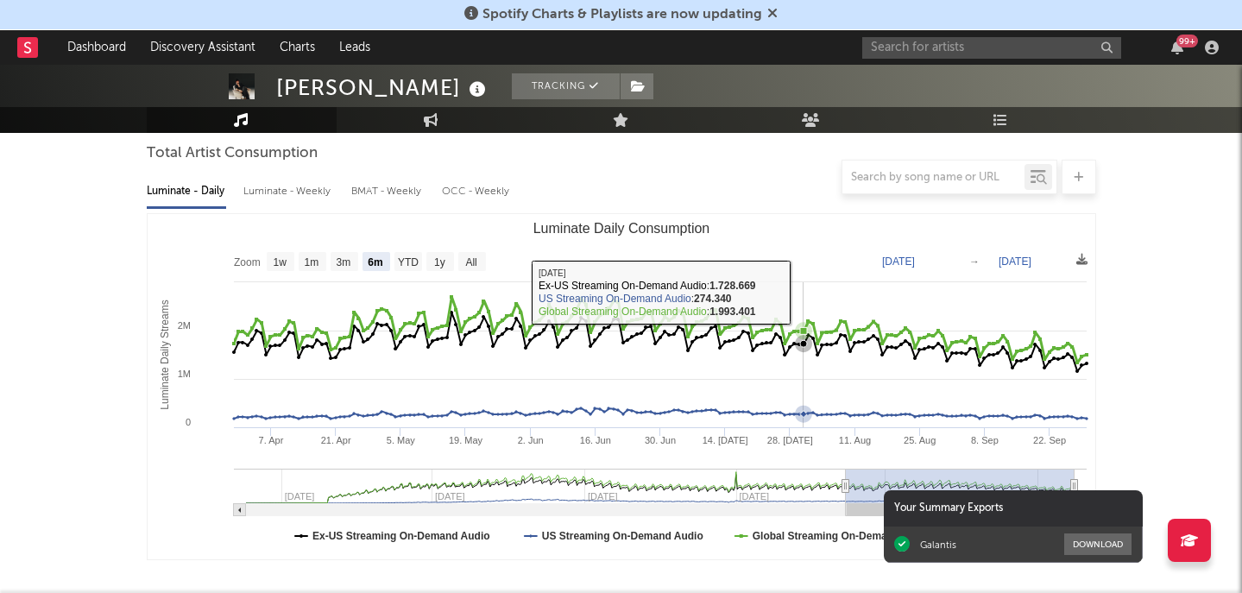
scroll to position [160, 0]
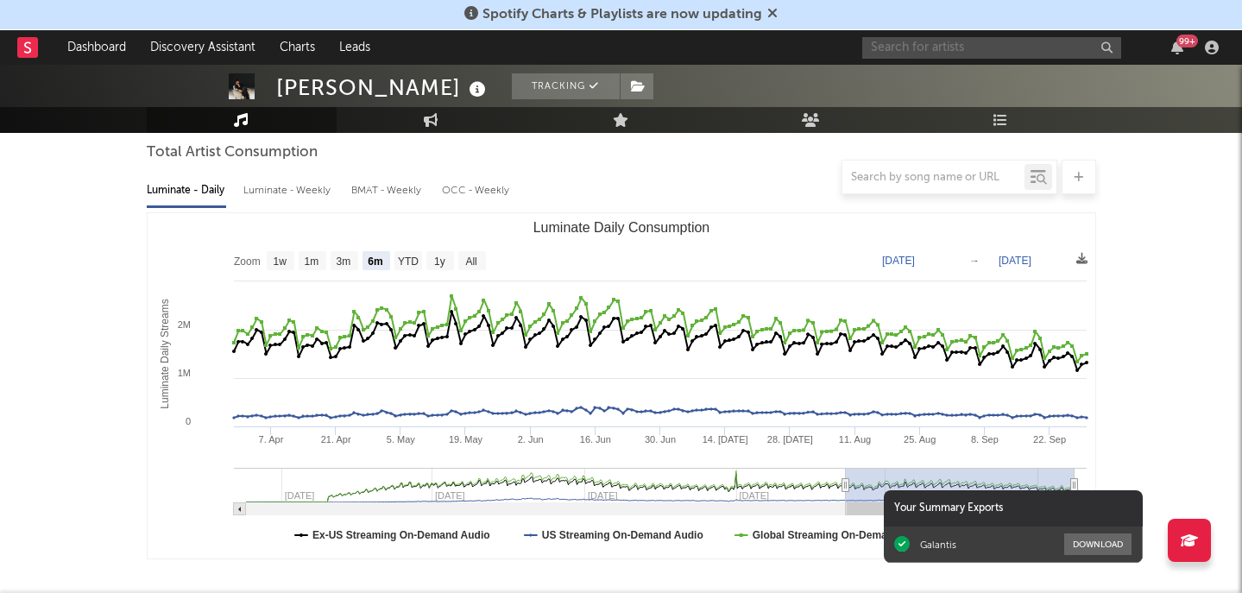
click at [945, 49] on input "text" at bounding box center [992, 48] width 259 height 22
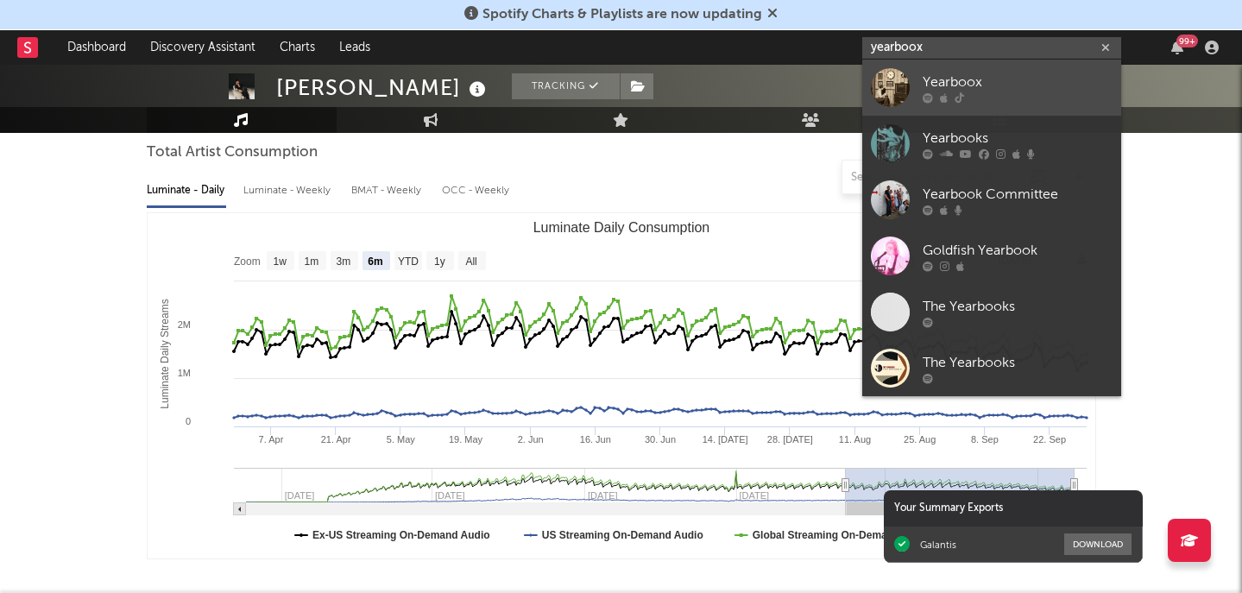
type input "yearboox"
click at [960, 98] on icon at bounding box center [959, 97] width 9 height 10
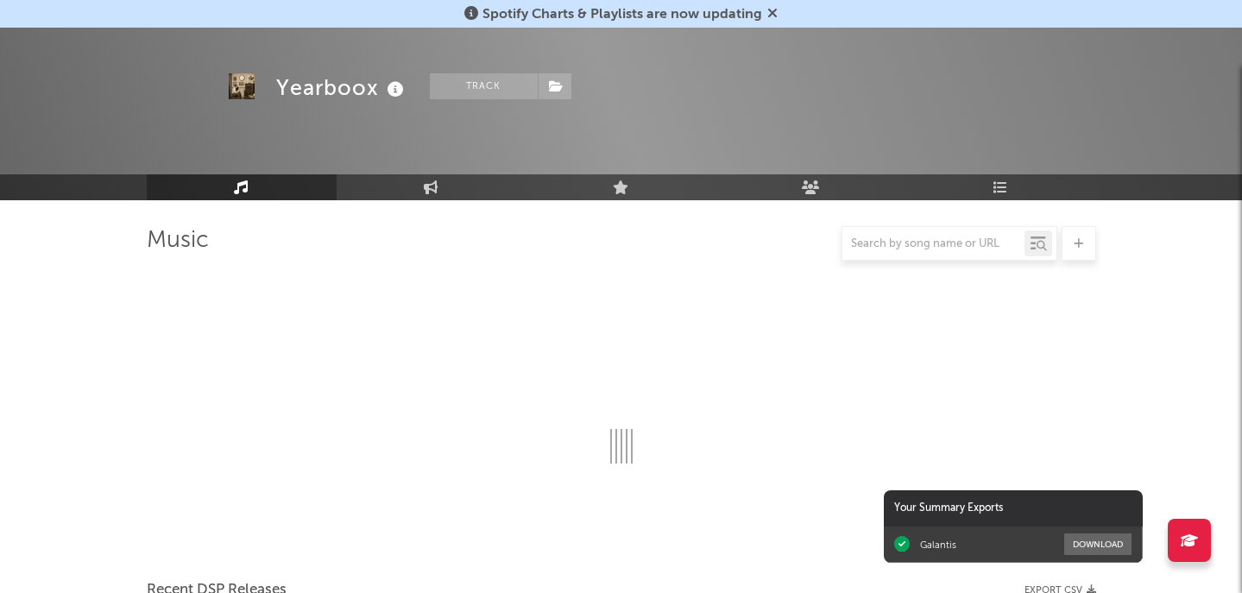
scroll to position [160, 0]
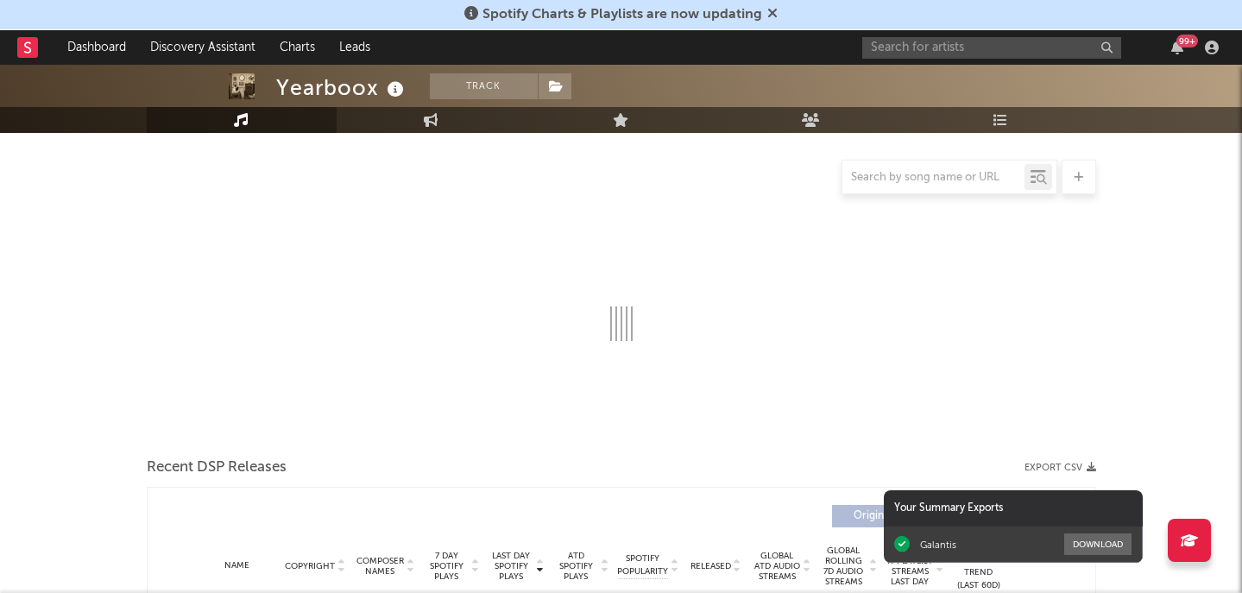
select select "6m"
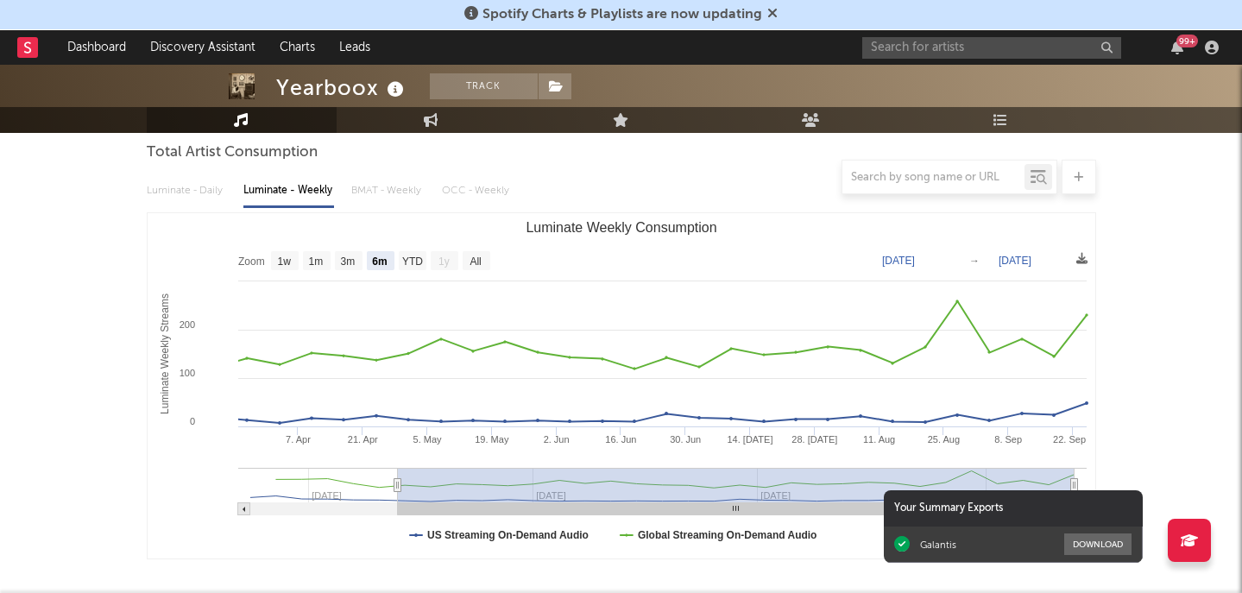
click at [175, 187] on div at bounding box center [622, 177] width 950 height 35
click at [212, 192] on div at bounding box center [622, 177] width 950 height 35
click at [277, 192] on div at bounding box center [622, 177] width 950 height 35
click at [843, 182] on input "text" at bounding box center [934, 178] width 182 height 14
type input "paris & rome"
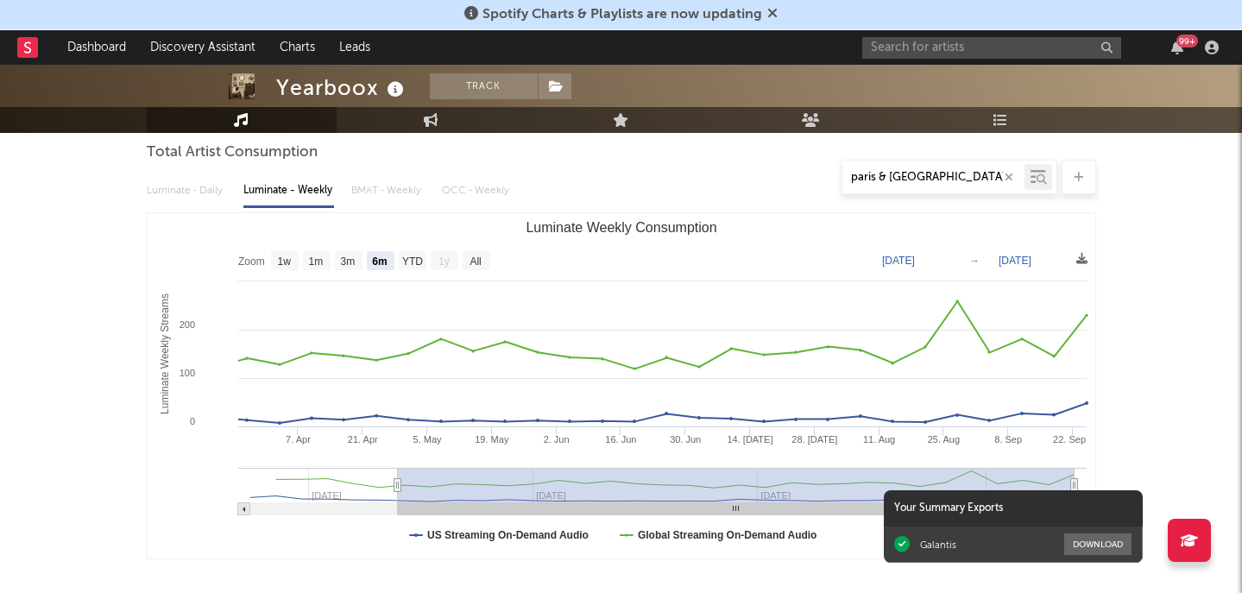
click at [902, 547] on icon at bounding box center [903, 545] width 16 height 16
click at [906, 179] on input "paris & rome" at bounding box center [934, 178] width 182 height 14
click at [1033, 174] on icon at bounding box center [1039, 176] width 16 height 17
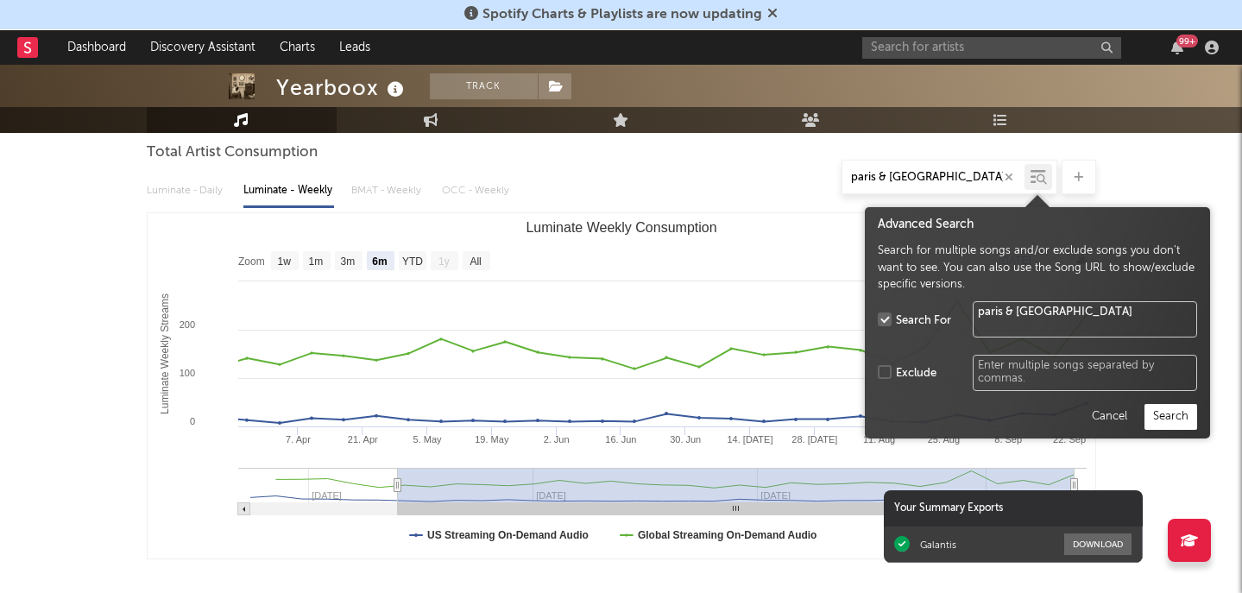
click at [1164, 411] on button "Search" at bounding box center [1171, 417] width 53 height 26
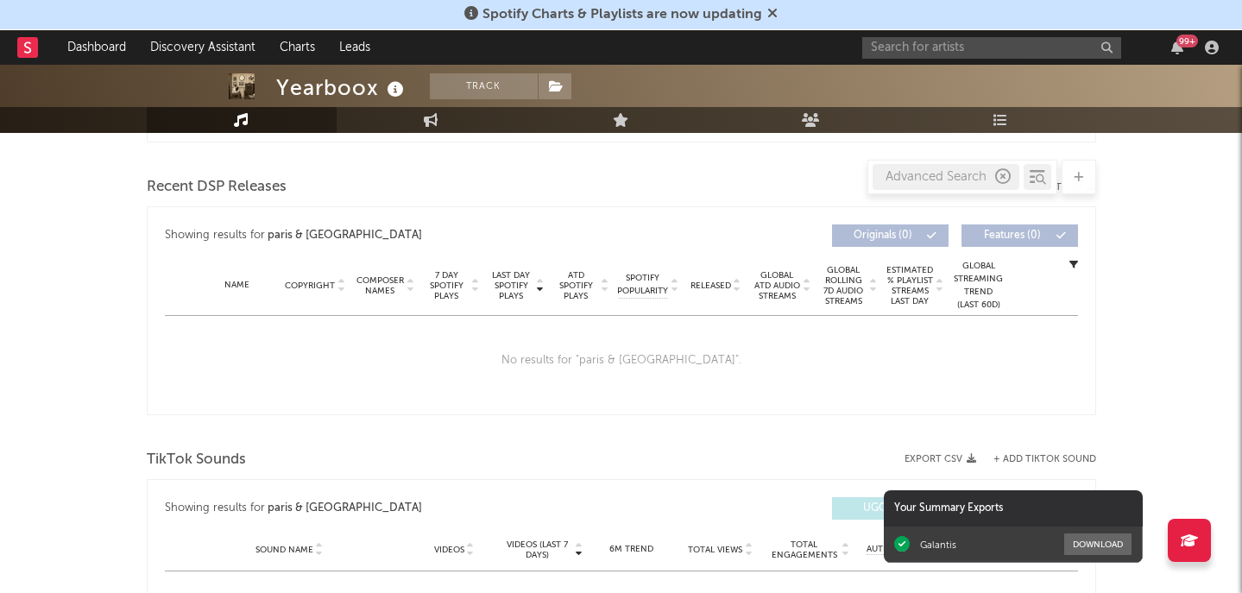
scroll to position [589, 0]
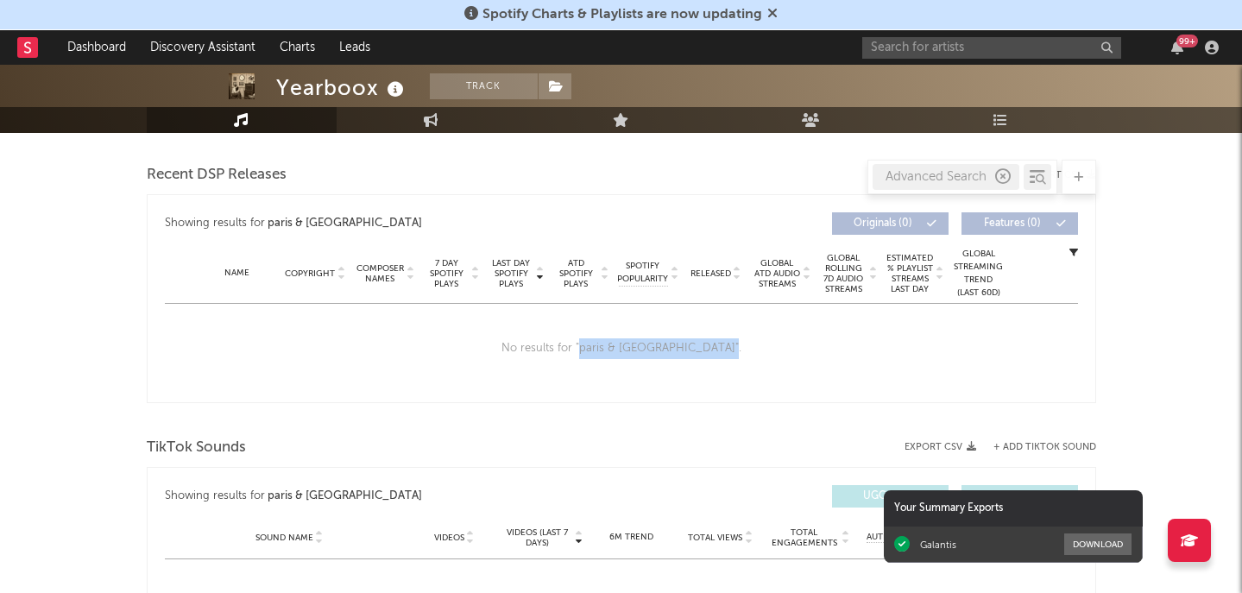
drag, startPoint x: 692, startPoint y: 347, endPoint x: 624, endPoint y: 346, distance: 67.4
click at [624, 346] on div "No results for " paris & rome "." at bounding box center [622, 349] width 914 height 90
copy div "paris & rome ""
click at [80, 43] on link "Dashboard" at bounding box center [96, 47] width 83 height 35
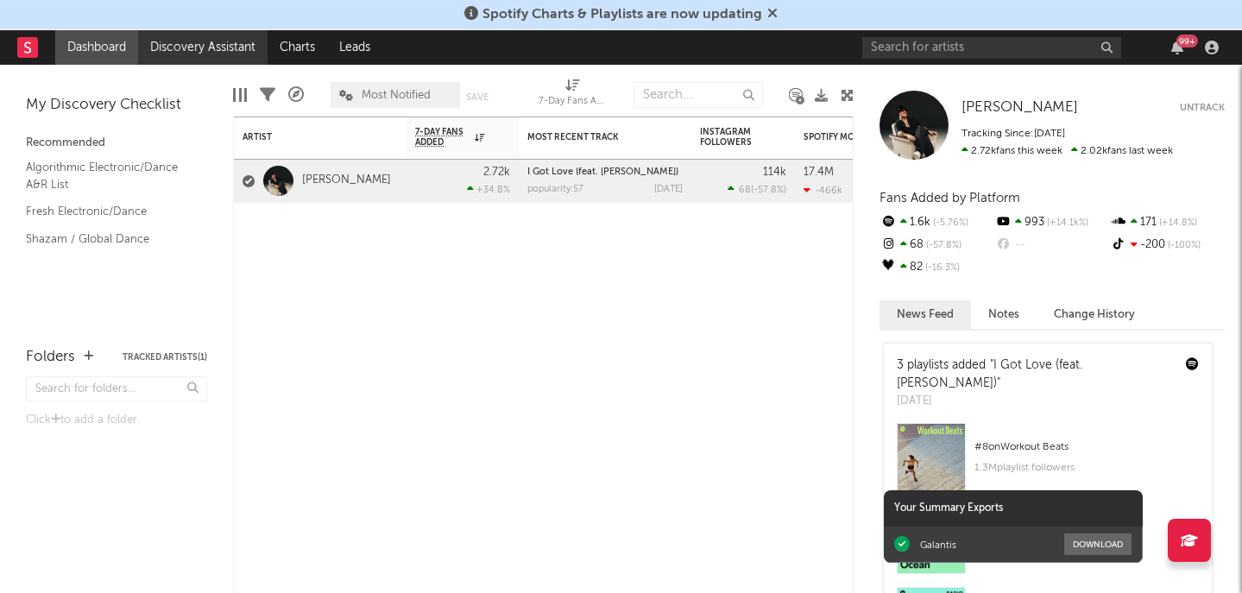
click at [209, 45] on link "Discovery Assistant" at bounding box center [203, 47] width 130 height 35
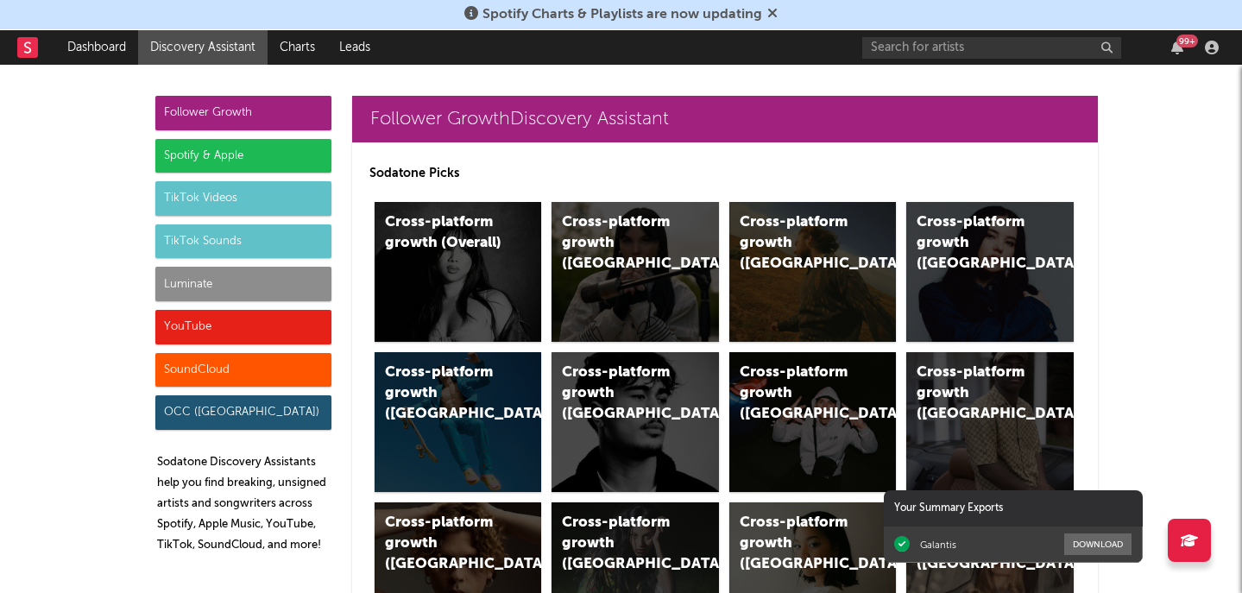
click at [247, 196] on div "TikTok Videos" at bounding box center [243, 198] width 176 height 35
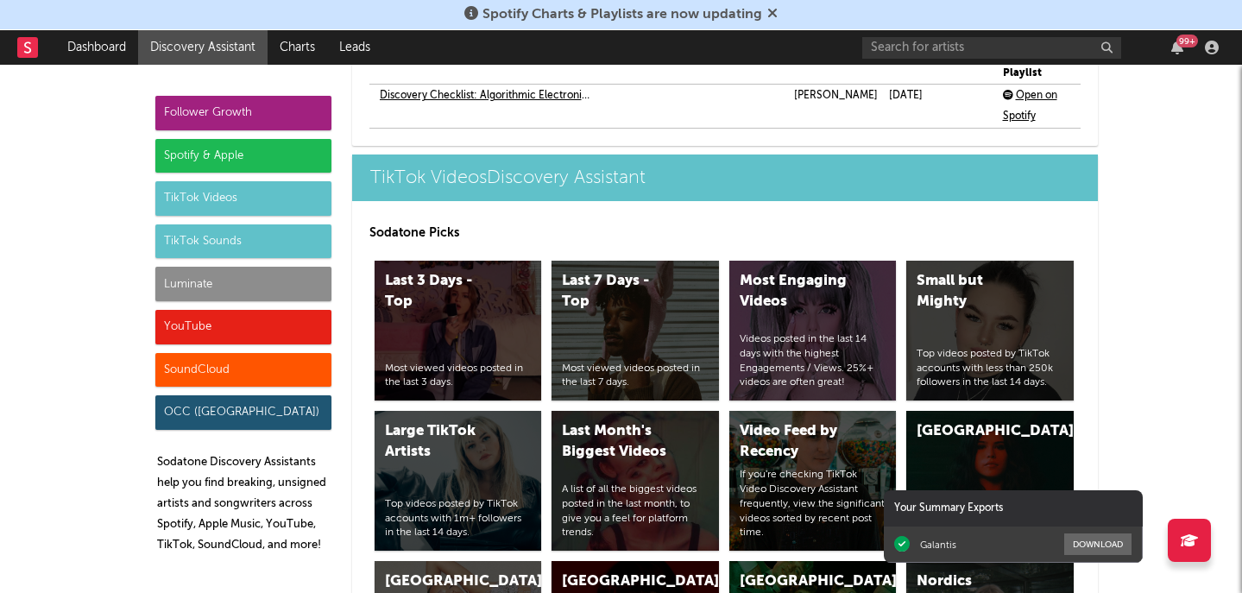
scroll to position [4081, 0]
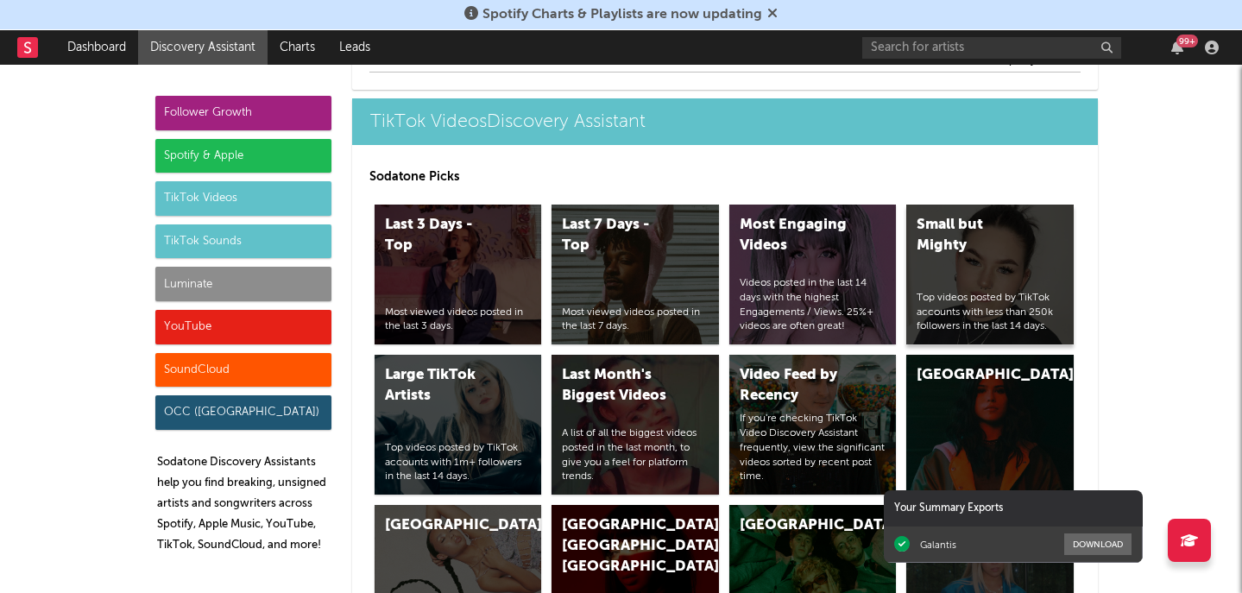
click at [983, 272] on div "Small but Mighty Top videos posted by TikTok accounts with less than 250k follo…" at bounding box center [991, 275] width 168 height 140
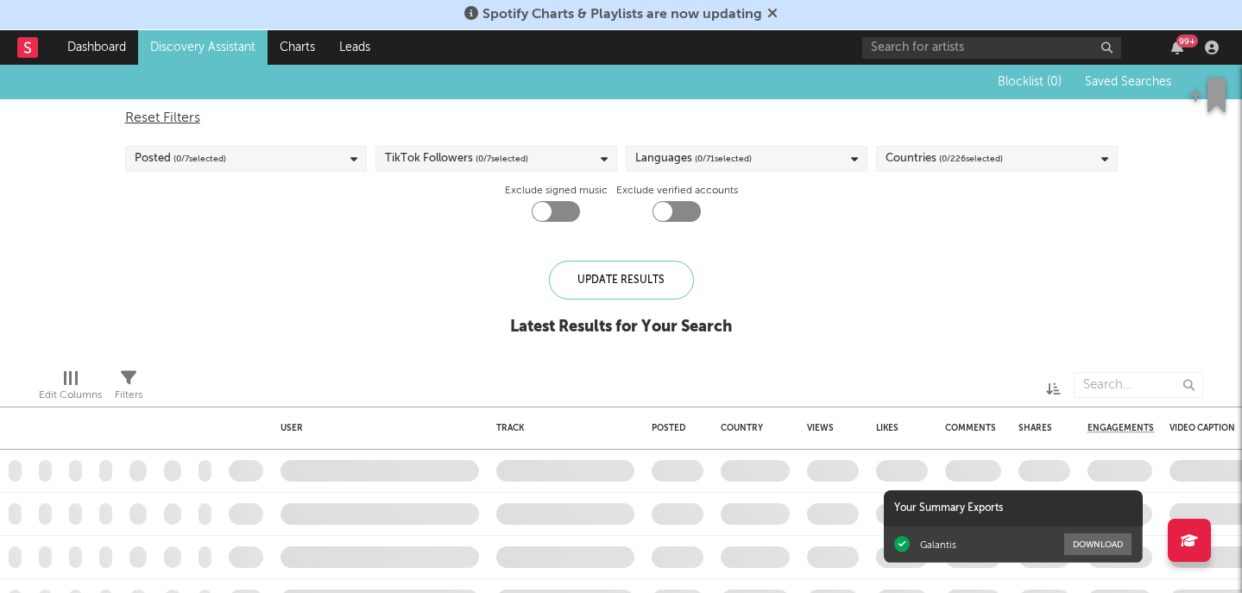
checkbox input "true"
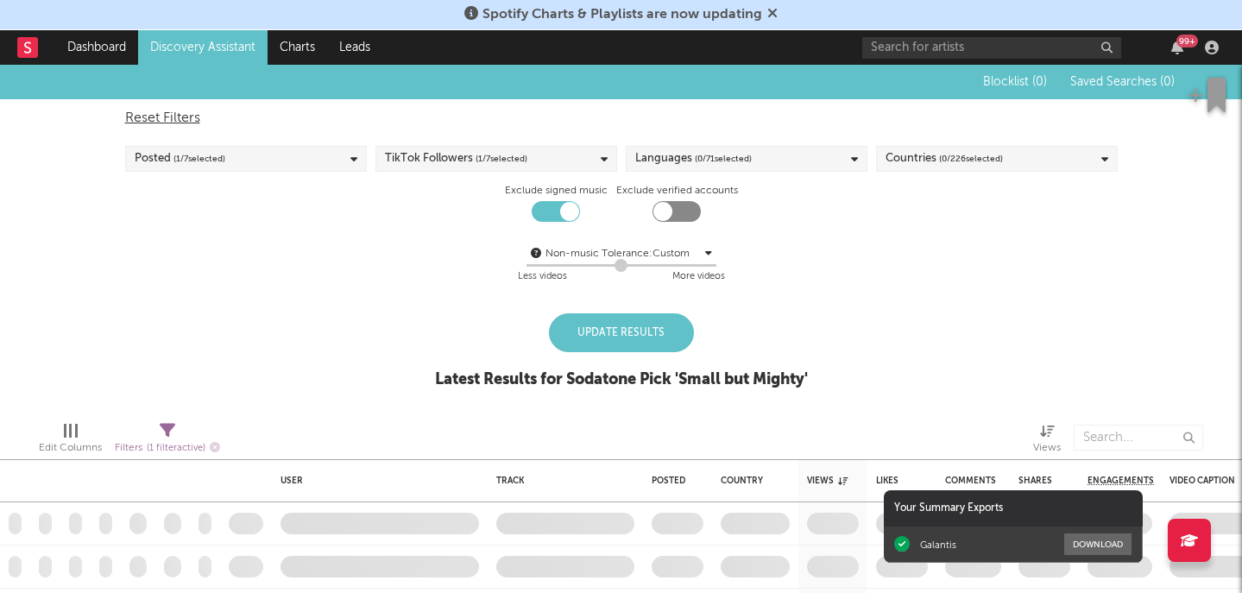
click at [642, 314] on div "Update Results" at bounding box center [621, 332] width 145 height 39
click at [636, 324] on div "Update Results" at bounding box center [621, 332] width 145 height 39
click at [167, 111] on div "Reset Filters" at bounding box center [621, 118] width 993 height 21
checkbox input "false"
click at [624, 332] on div "Update Results" at bounding box center [621, 332] width 145 height 39
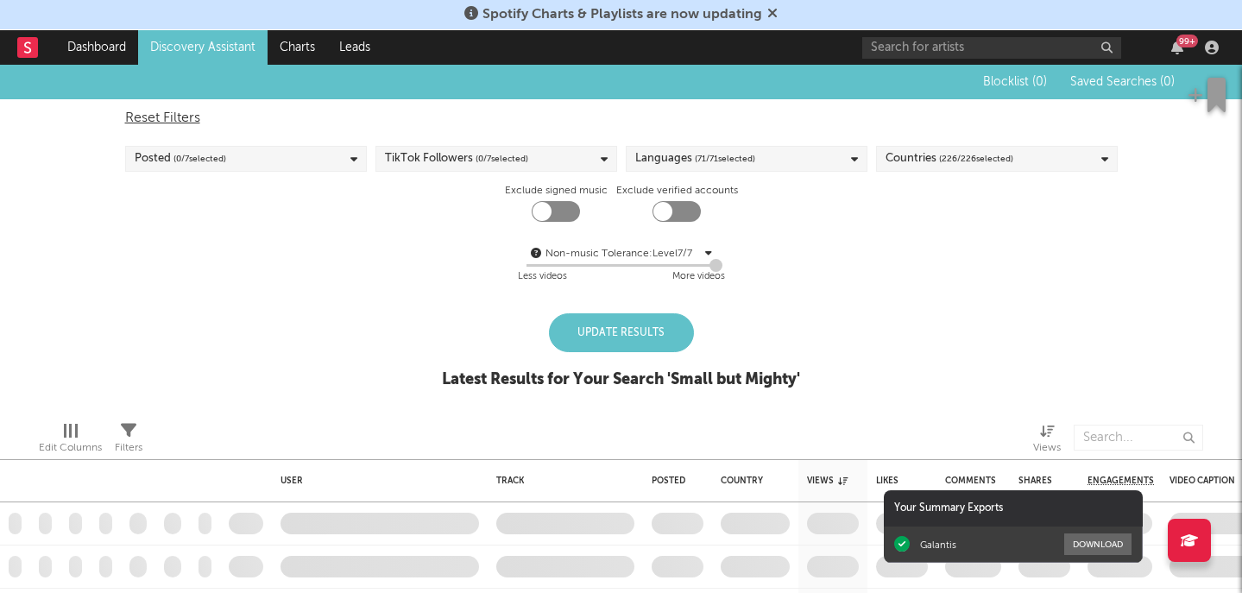
click at [624, 332] on div "Update Results" at bounding box center [621, 332] width 145 height 39
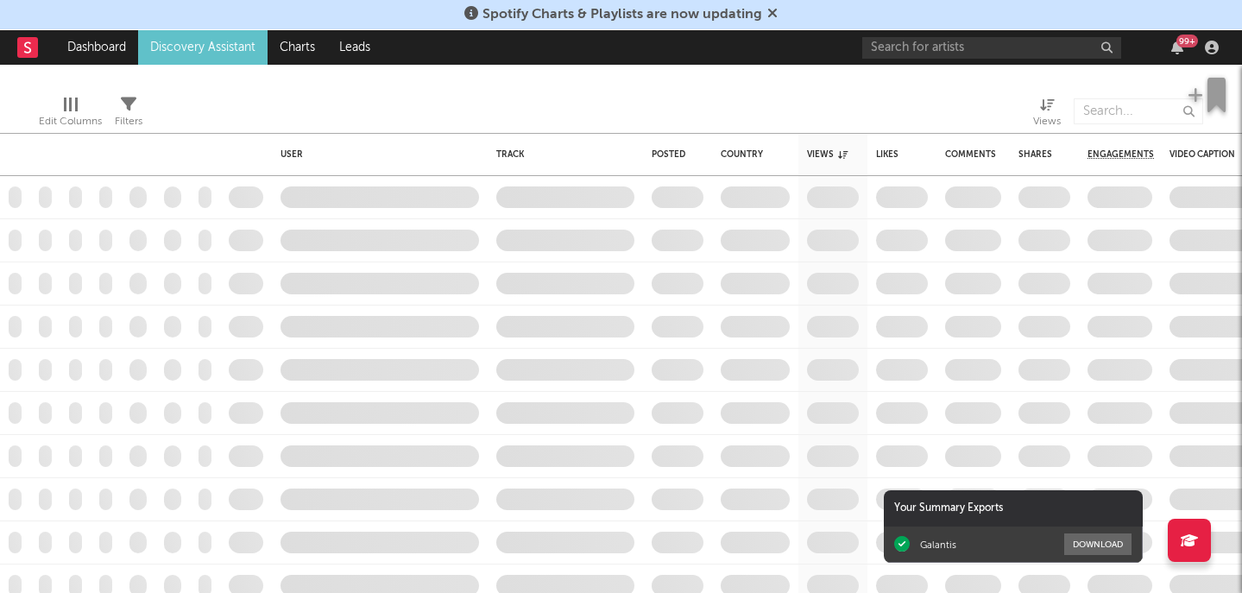
click at [322, 271] on span at bounding box center [380, 283] width 216 height 42
click at [152, 297] on span at bounding box center [138, 283] width 35 height 42
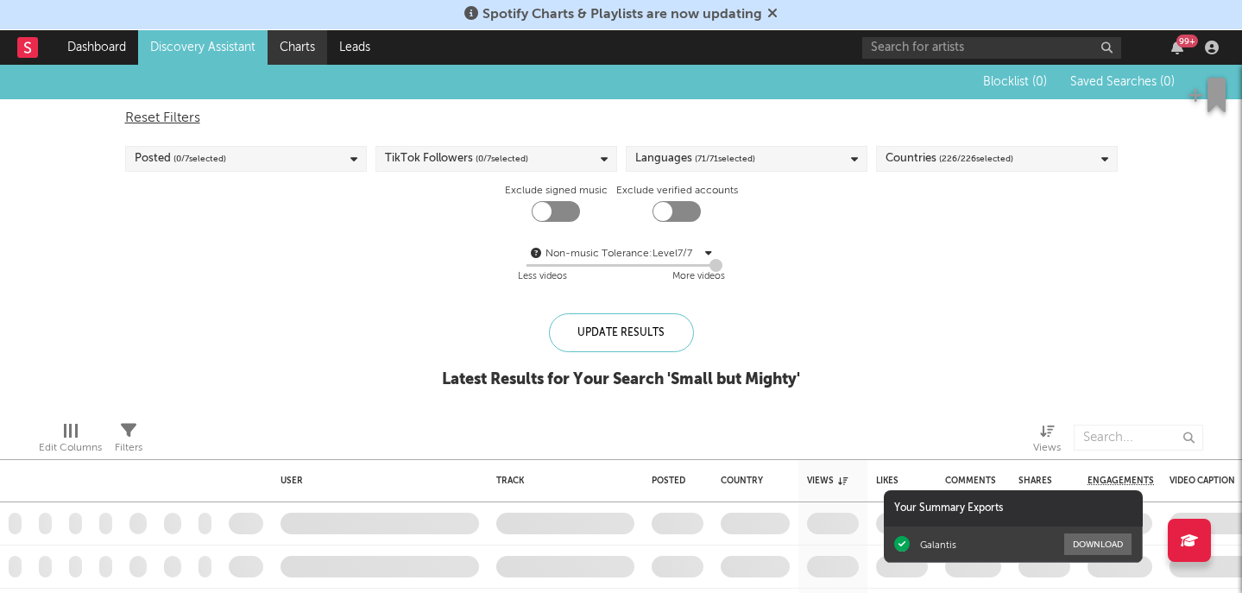
click at [293, 41] on link "Charts" at bounding box center [298, 47] width 60 height 35
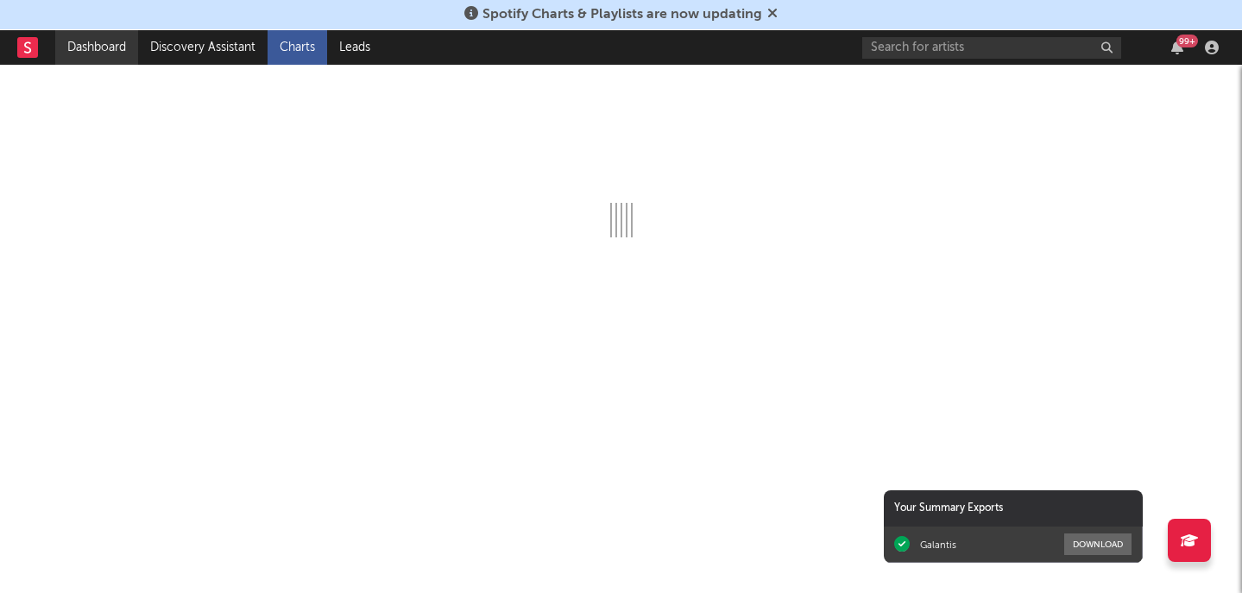
click at [104, 45] on link "Dashboard" at bounding box center [96, 47] width 83 height 35
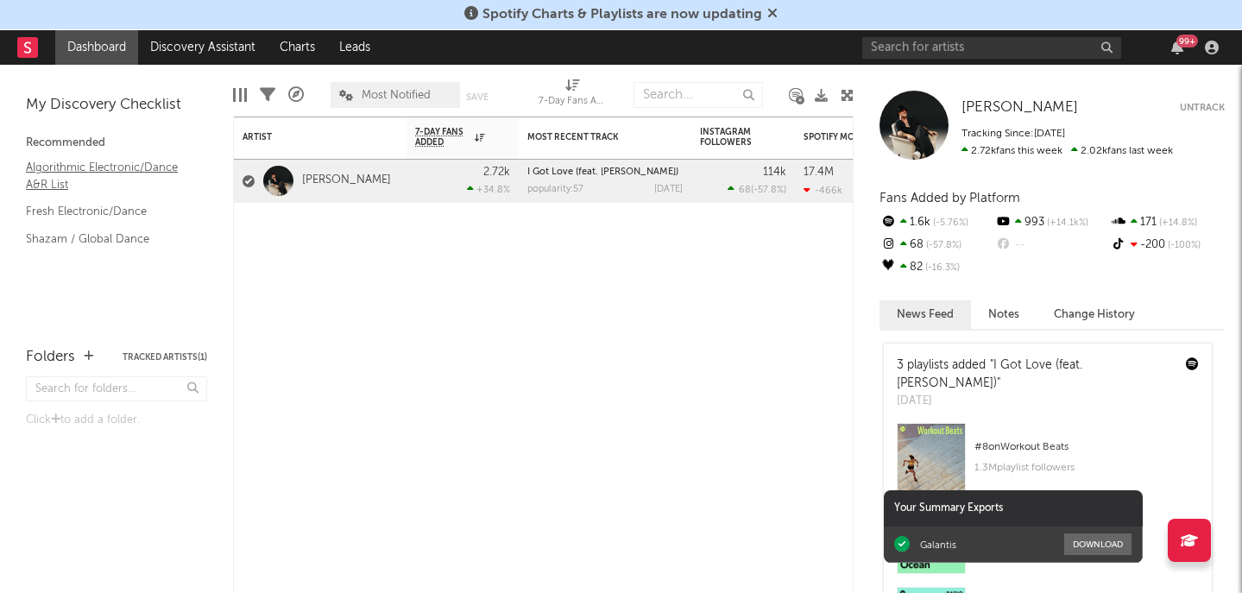
click at [106, 170] on link "Algorithmic Electronic/Dance A&R List" at bounding box center [108, 175] width 164 height 35
